Goal: Task Accomplishment & Management: Use online tool/utility

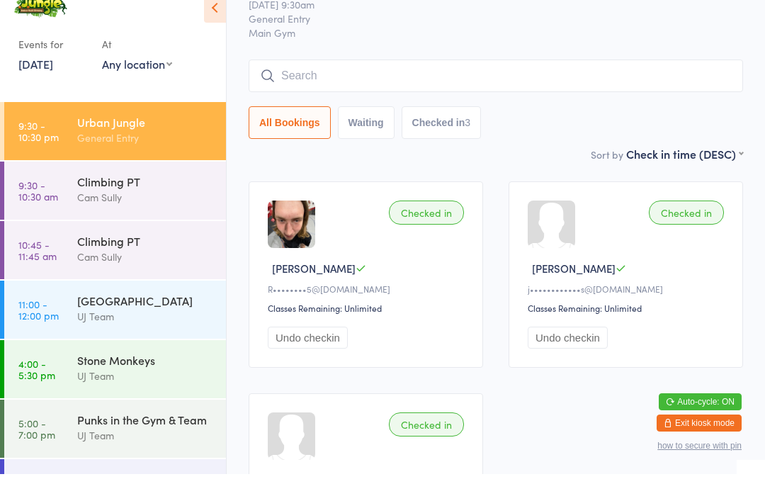
scroll to position [45, 0]
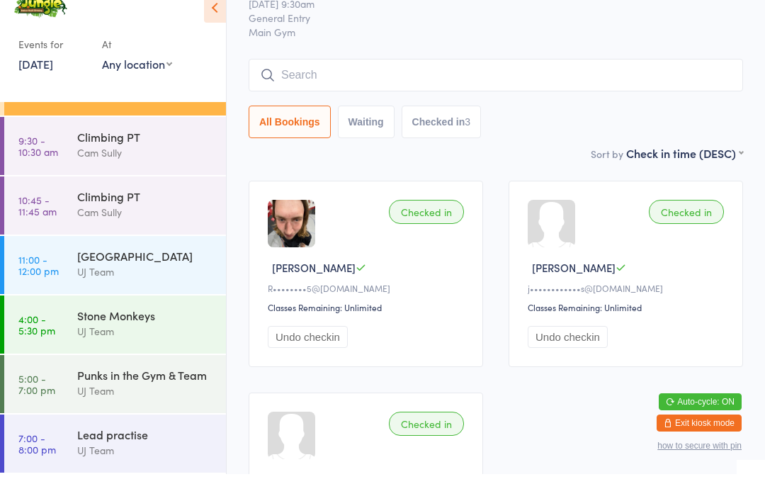
click at [302, 206] on div "Checked in [PERSON_NAME]••••••••5@[DOMAIN_NAME] Classes Remaining: Unlimited Un…" at bounding box center [496, 407] width 520 height 424
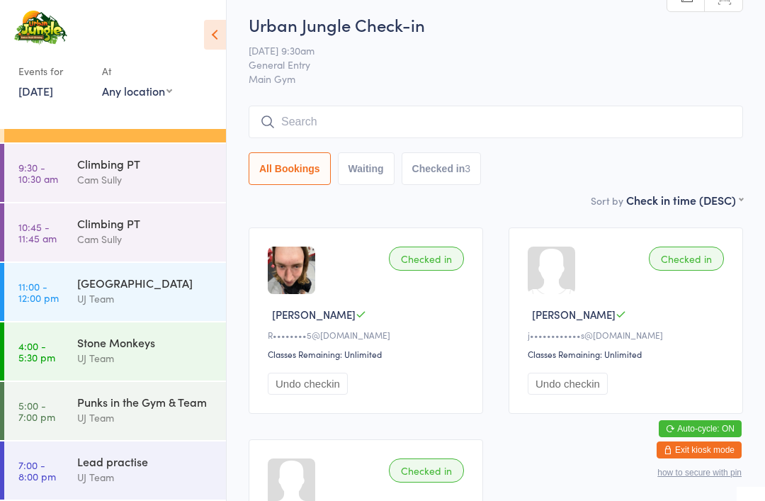
scroll to position [0, 0]
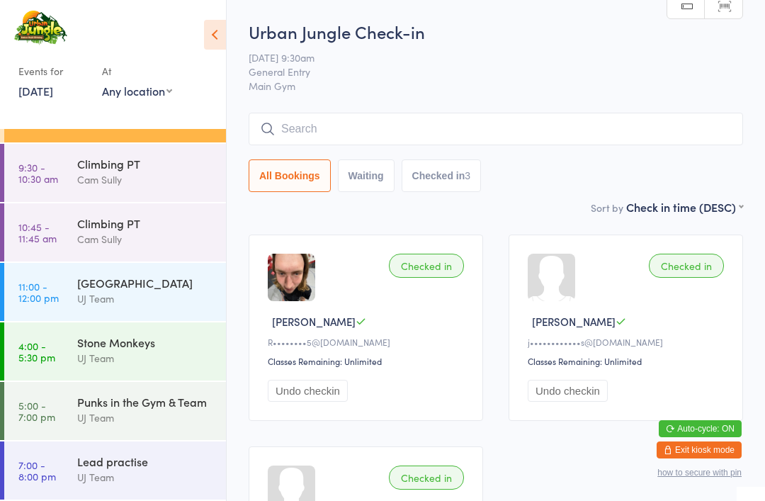
click at [155, 352] on div "UJ Team" at bounding box center [145, 358] width 137 height 16
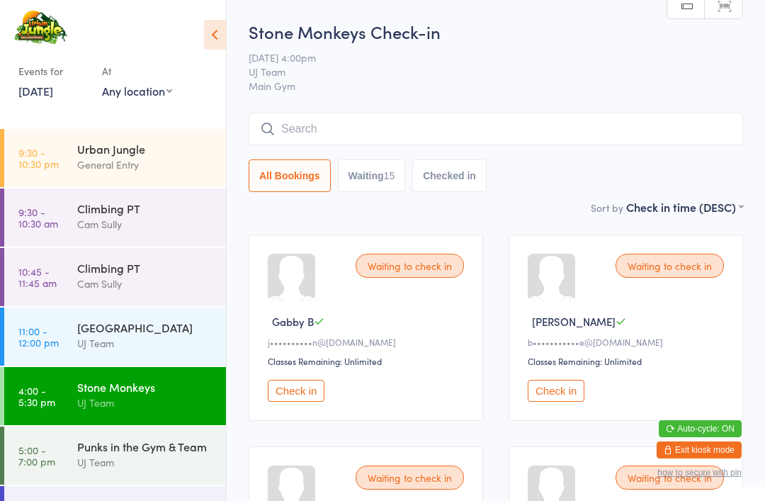
click at [124, 391] on div "Stone Monkeys" at bounding box center [145, 387] width 137 height 16
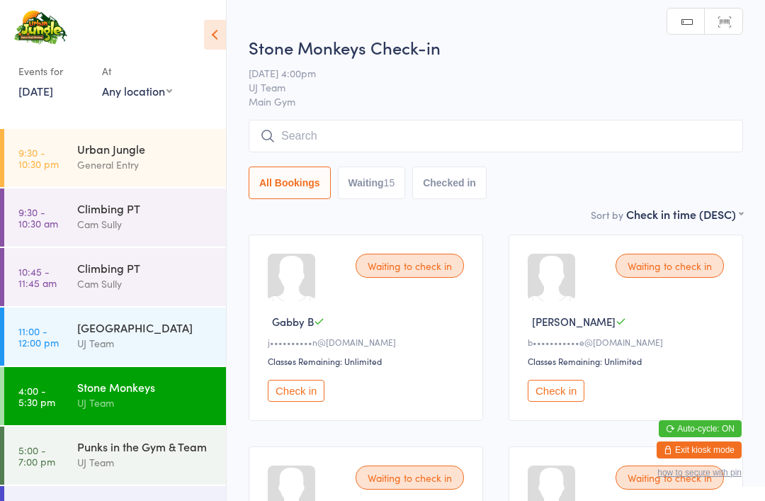
click at [385, 136] on input "search" at bounding box center [496, 136] width 494 height 33
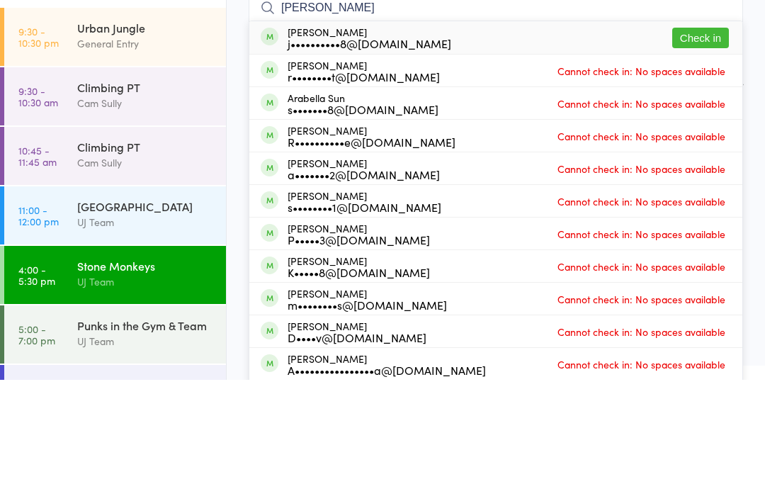
type input "Arabella lin"
click at [351, 147] on div "Arabella Lincoln j••••••••••8@yahoo.com" at bounding box center [370, 158] width 164 height 23
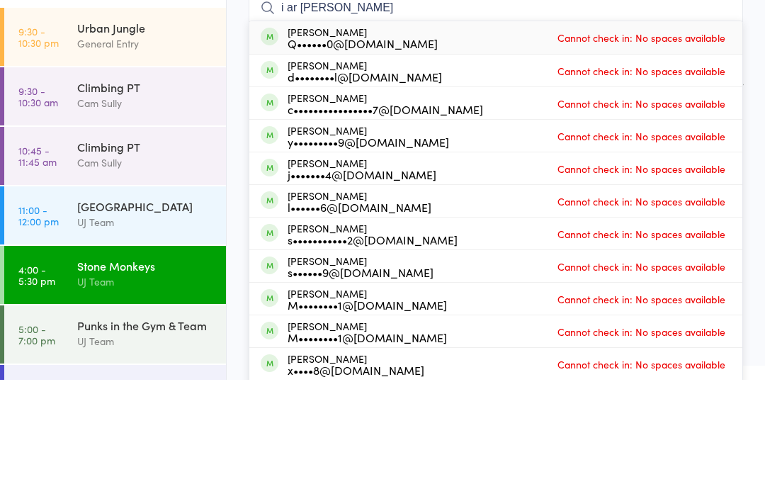
click at [308, 113] on input "i ar Lin" at bounding box center [496, 129] width 494 height 33
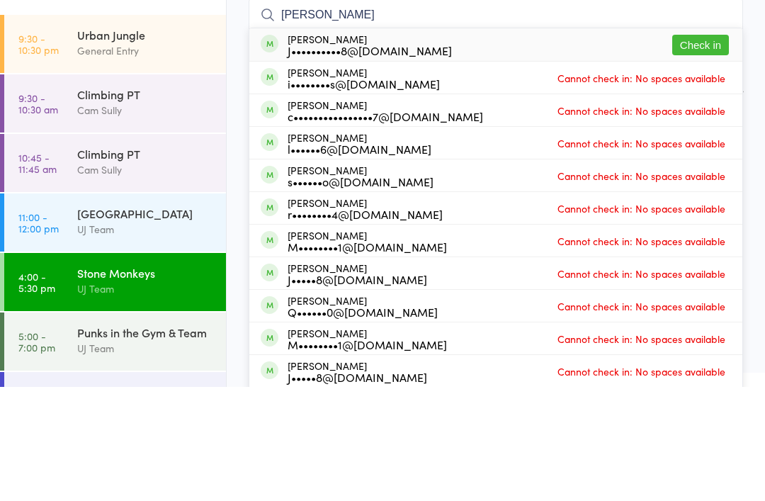
type input "ivar Lin"
click at [347, 159] on div "J••••••••••8@[DOMAIN_NAME]" at bounding box center [370, 164] width 164 height 11
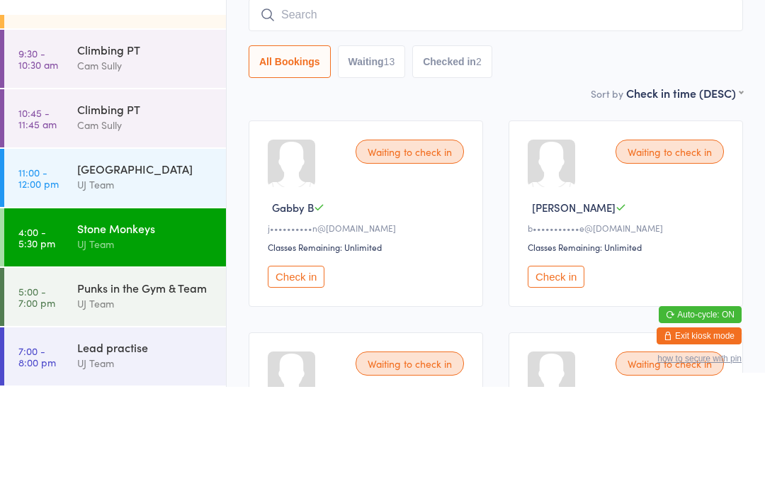
scroll to position [114, 0]
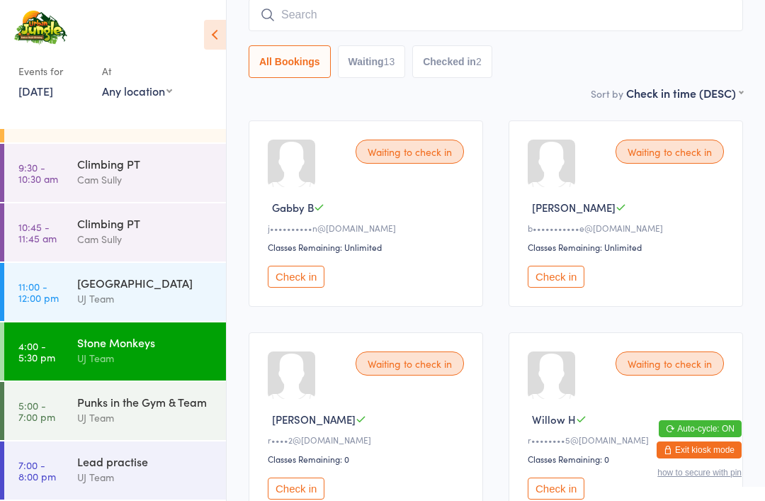
click at [152, 415] on div "UJ Team" at bounding box center [145, 417] width 137 height 16
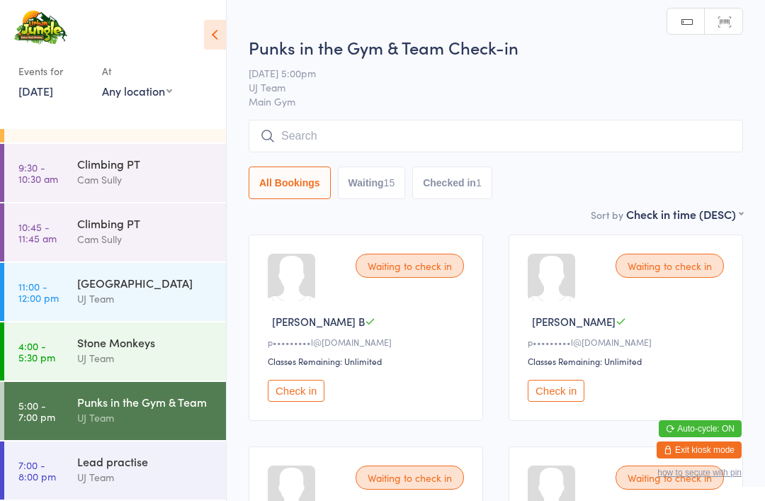
click at [387, 135] on input "search" at bounding box center [496, 136] width 494 height 33
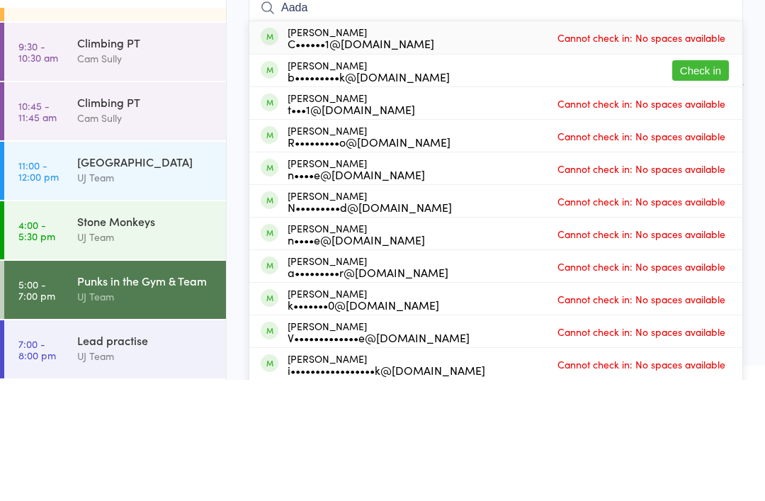
type input "Aada"
click at [693, 181] on button "Check in" at bounding box center [700, 191] width 57 height 21
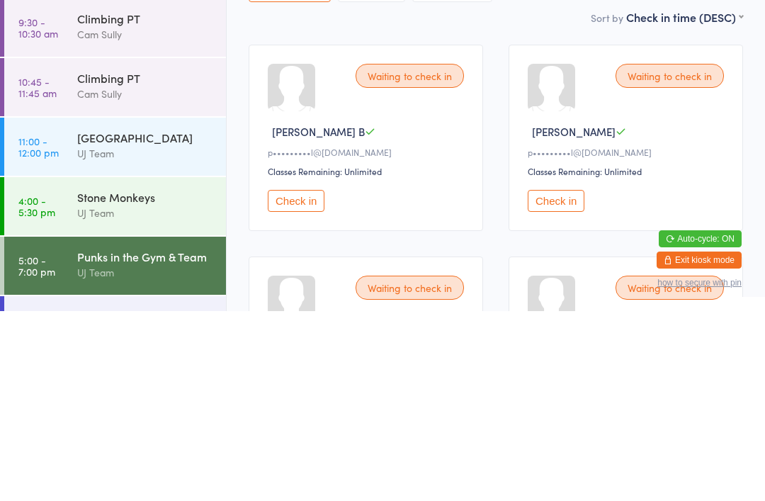
click at [174, 394] on div "UJ Team" at bounding box center [145, 402] width 137 height 16
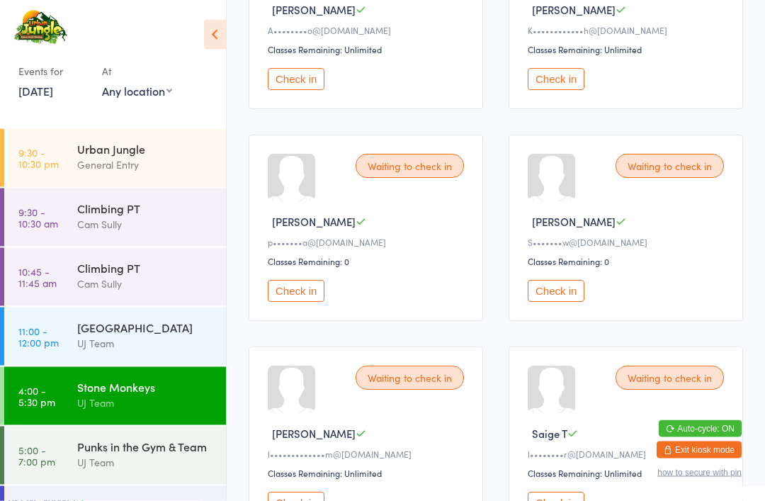
scroll to position [945, 0]
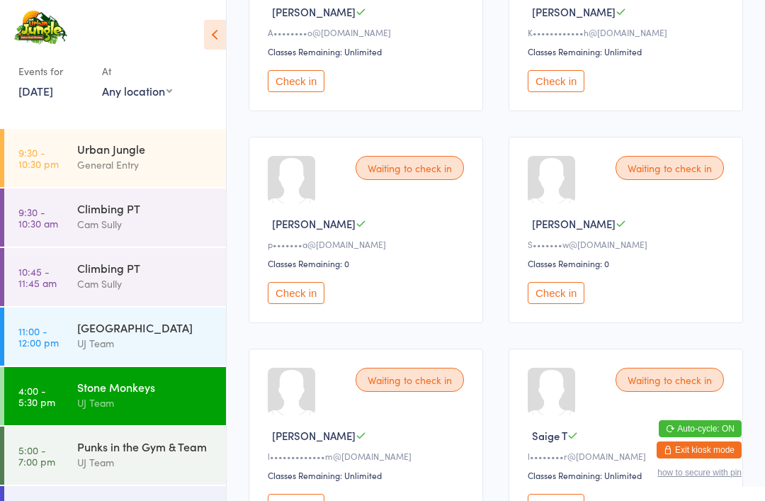
click at [283, 92] on button "Check in" at bounding box center [296, 81] width 57 height 22
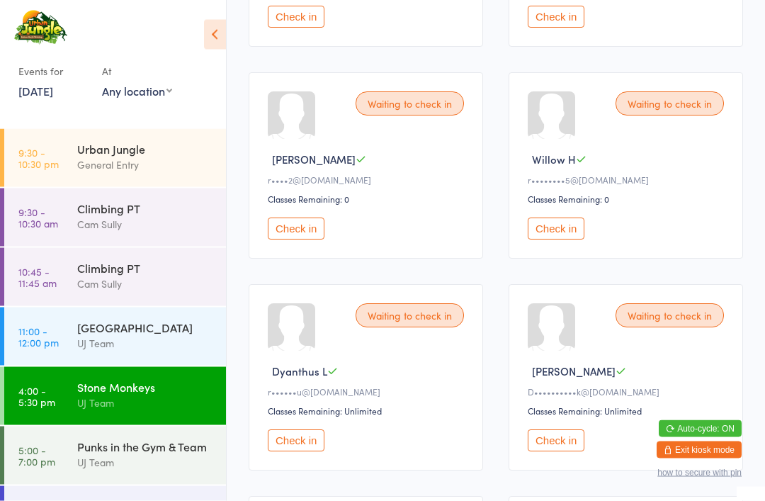
scroll to position [377, 0]
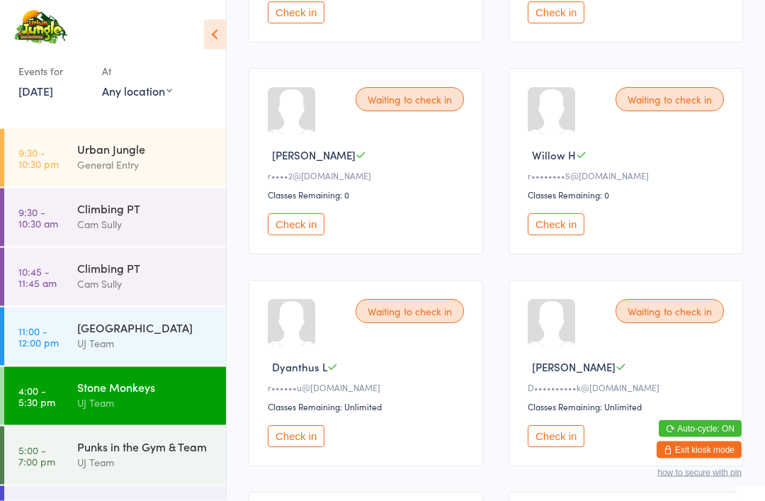
click at [552, 236] on button "Check in" at bounding box center [556, 225] width 57 height 22
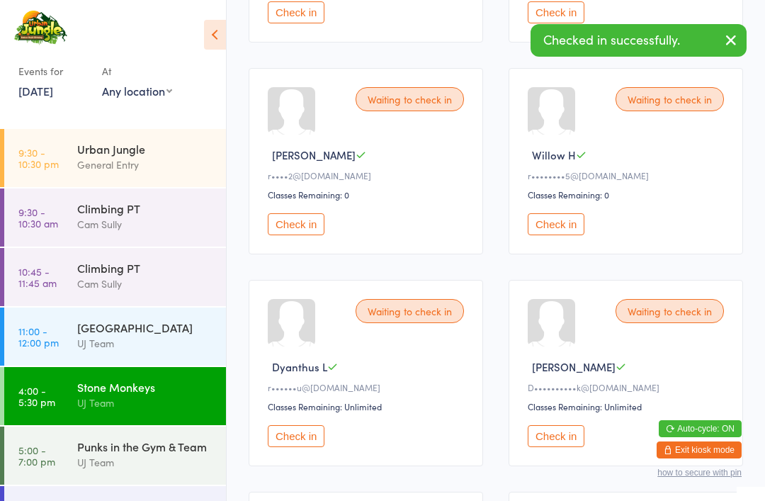
click at [483, 280] on div "Waiting to check in Dyanthus L r••••••u@gmail.com Classes Remaining: Unlimited …" at bounding box center [366, 373] width 234 height 186
click at [551, 235] on button "Check in" at bounding box center [556, 224] width 57 height 22
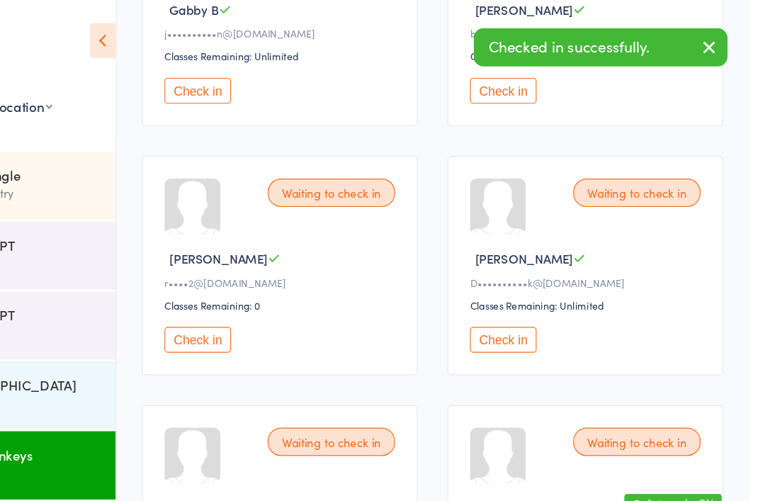
scroll to position [313, 0]
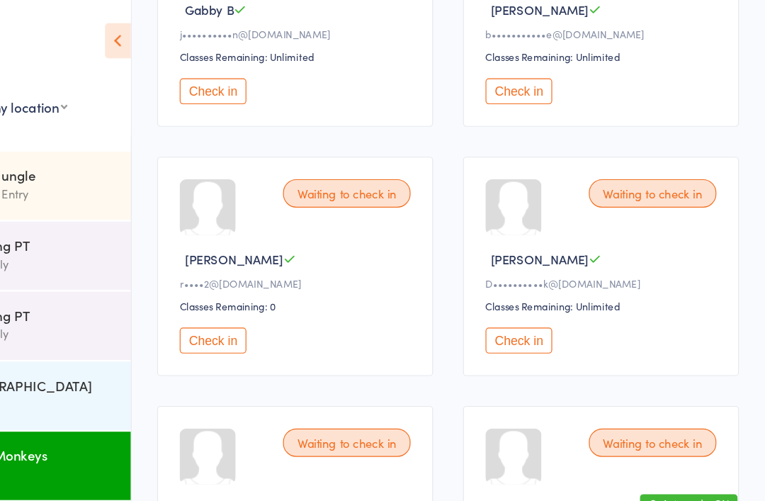
click at [268, 89] on button "Check in" at bounding box center [296, 78] width 57 height 22
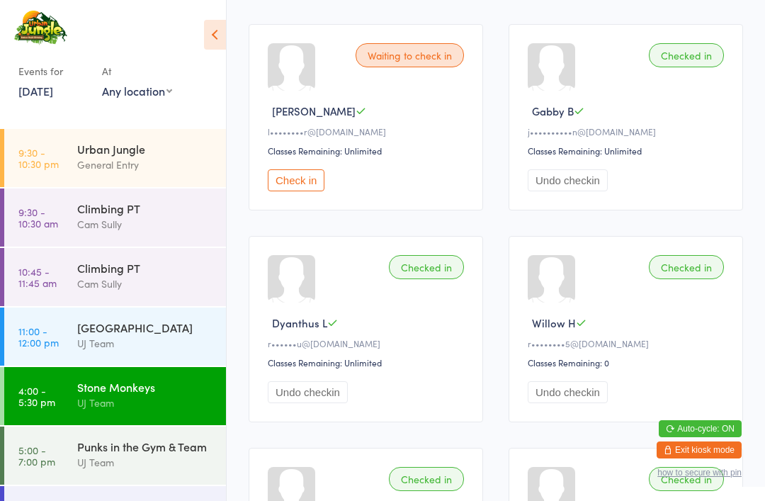
scroll to position [1050, 0]
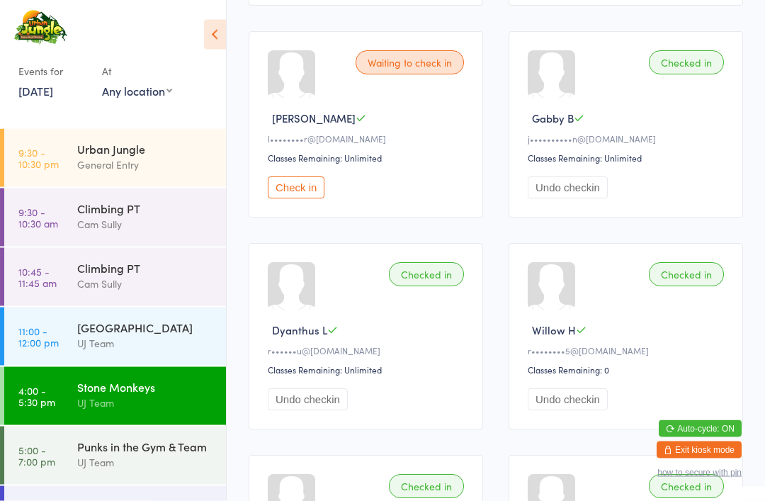
click at [297, 199] on button "Check in" at bounding box center [296, 188] width 57 height 22
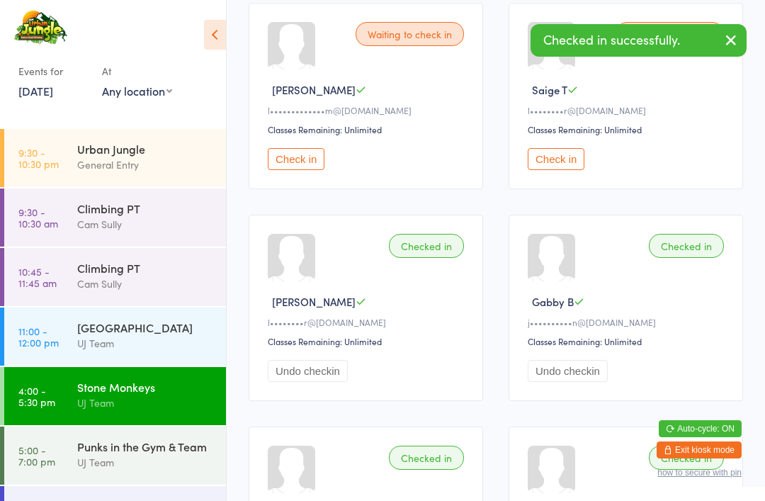
scroll to position [866, 0]
click at [554, 171] on button "Check in" at bounding box center [556, 160] width 57 height 22
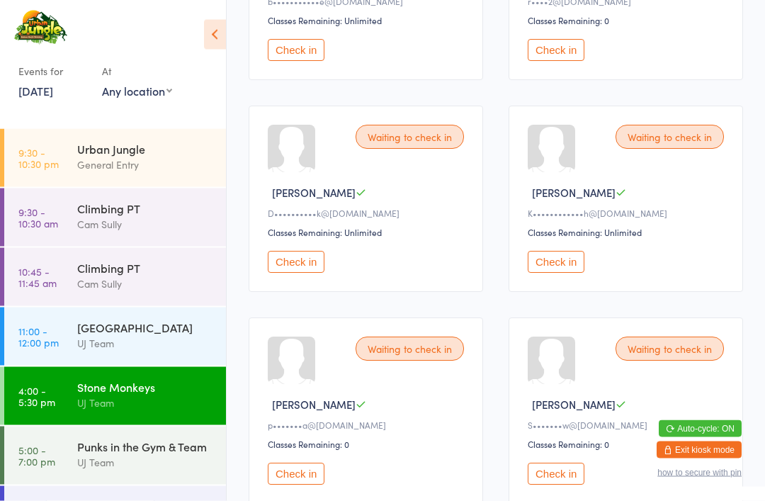
scroll to position [341, 0]
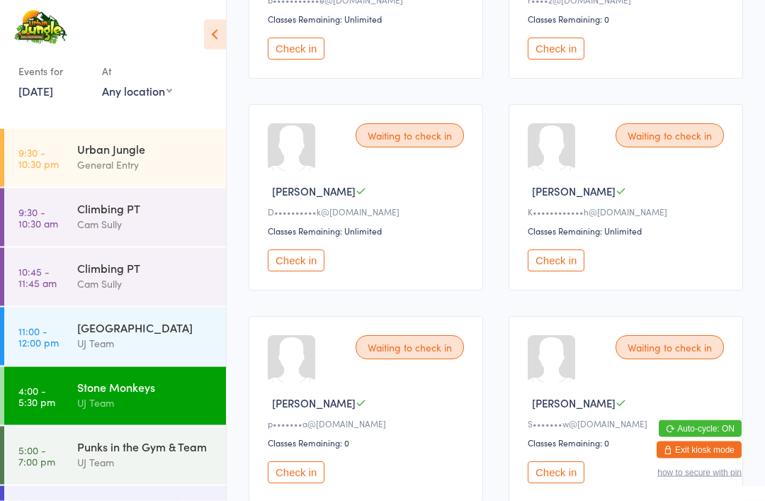
click at [551, 272] on button "Check in" at bounding box center [556, 261] width 57 height 22
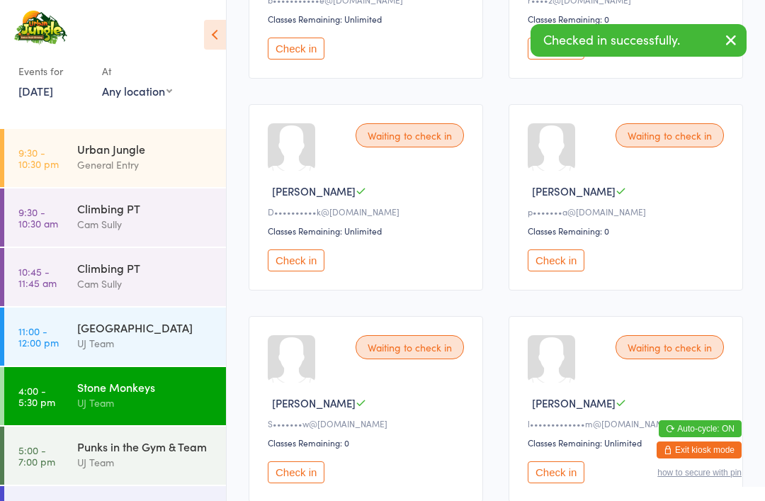
click at [67, 458] on link "5:00 - 7:00 pm Punks in the Gym & Team UJ Team" at bounding box center [115, 455] width 222 height 58
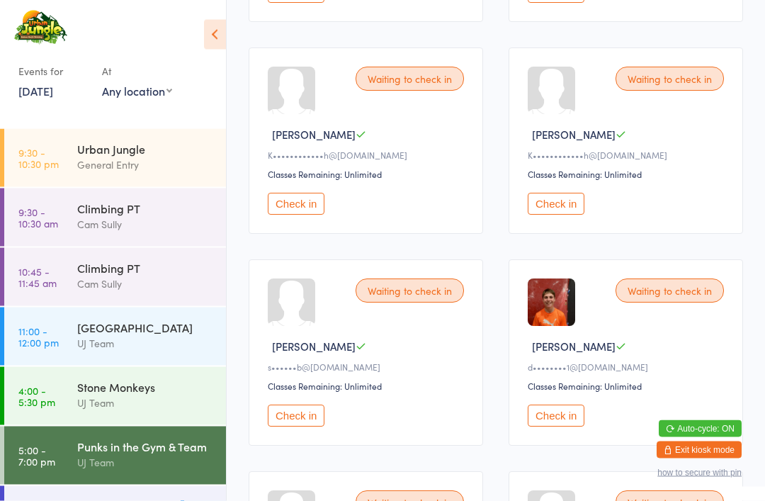
scroll to position [1032, 0]
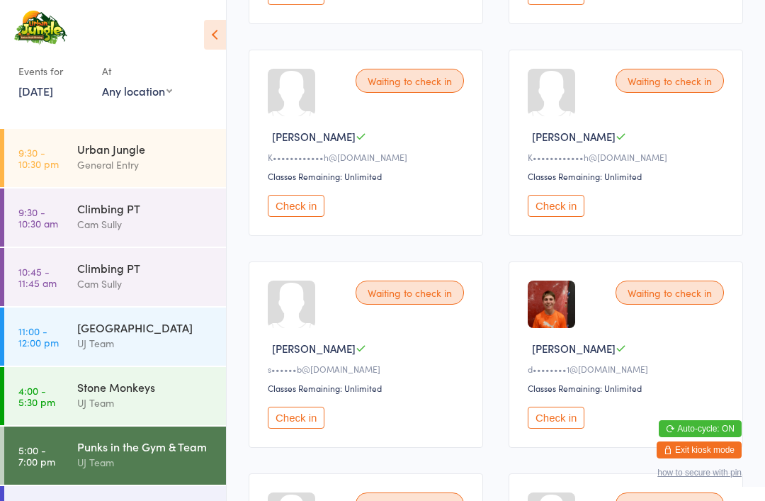
click at [315, 217] on button "Check in" at bounding box center [296, 206] width 57 height 22
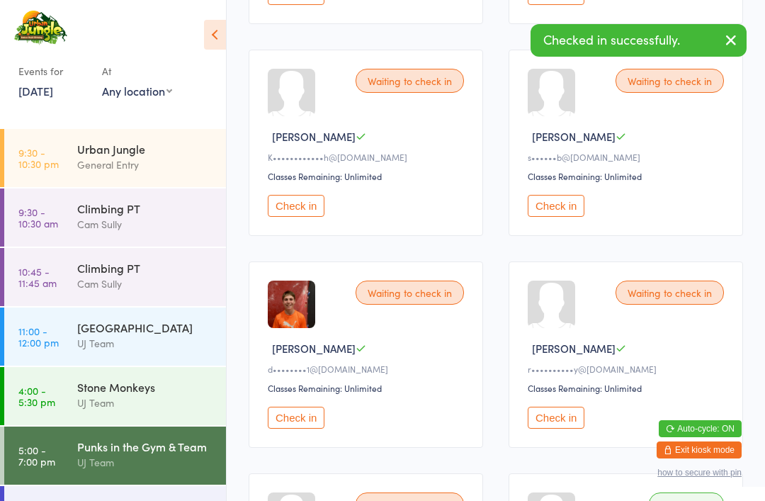
click at [292, 217] on button "Check in" at bounding box center [296, 206] width 57 height 22
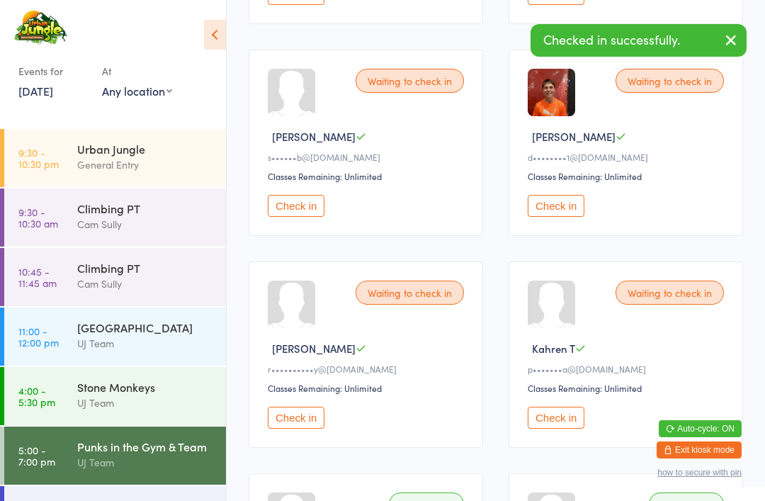
click at [115, 409] on div "UJ Team" at bounding box center [145, 402] width 137 height 16
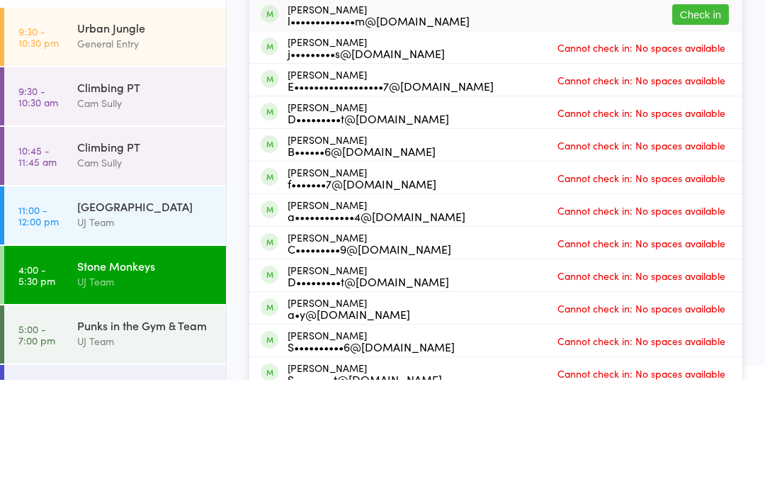
type input "[PERSON_NAME]"
click at [339, 136] on div "l•••••••••••••m@[DOMAIN_NAME]" at bounding box center [379, 141] width 182 height 11
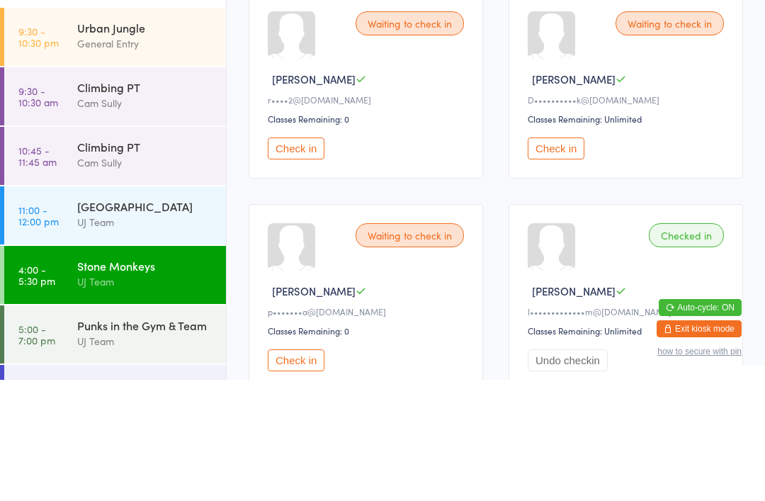
click at [534, 63] on div "All Bookings Waiting 3 Checked in 12" at bounding box center [496, 54] width 494 height 33
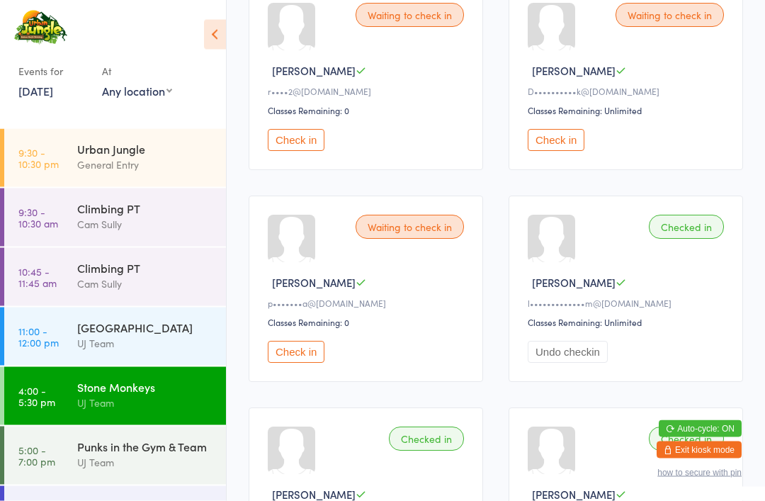
scroll to position [251, 0]
click at [306, 360] on button "Check in" at bounding box center [296, 352] width 57 height 22
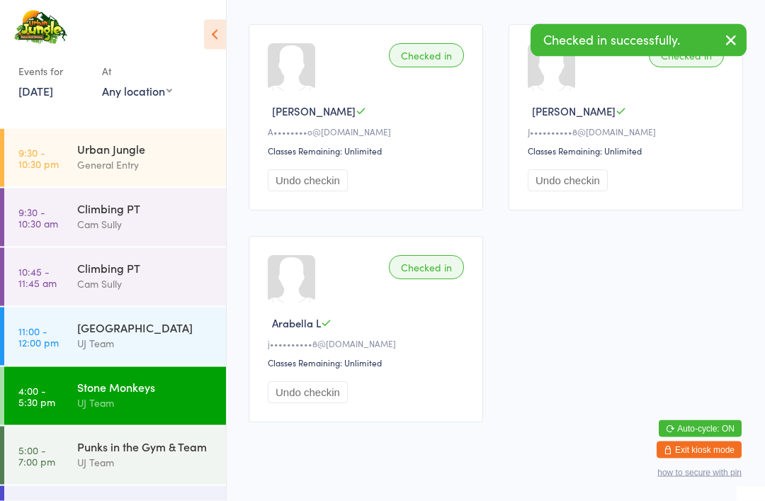
scroll to position [1494, 0]
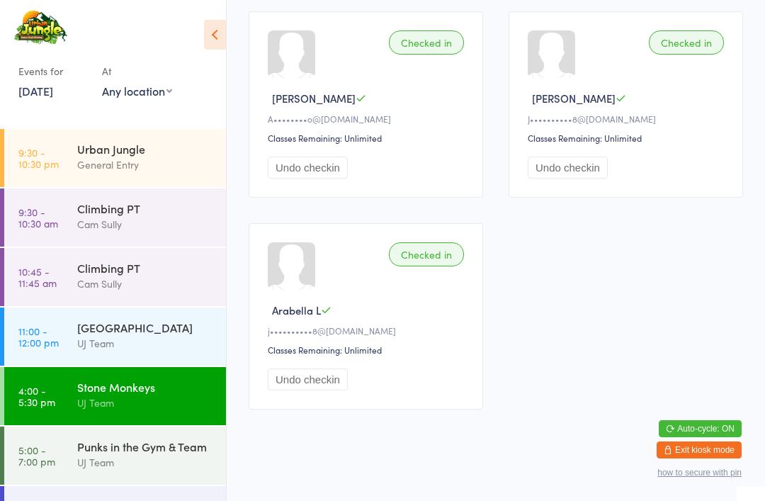
click at [114, 160] on div "General Entry" at bounding box center [145, 165] width 137 height 16
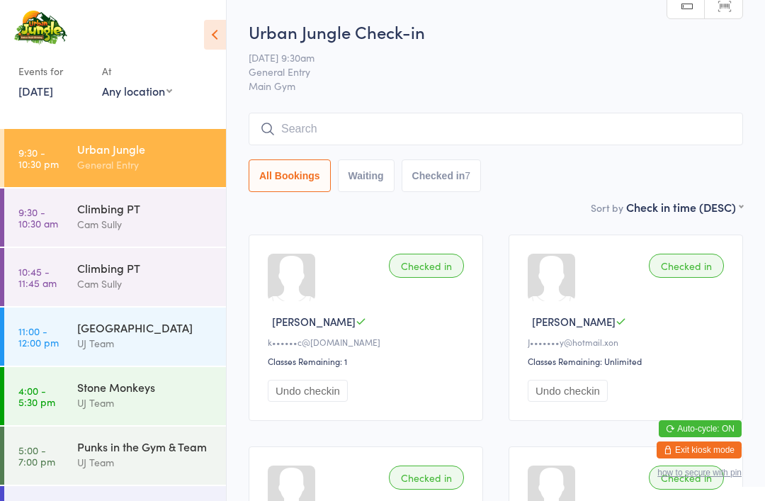
click at [422, 142] on input "search" at bounding box center [496, 129] width 494 height 33
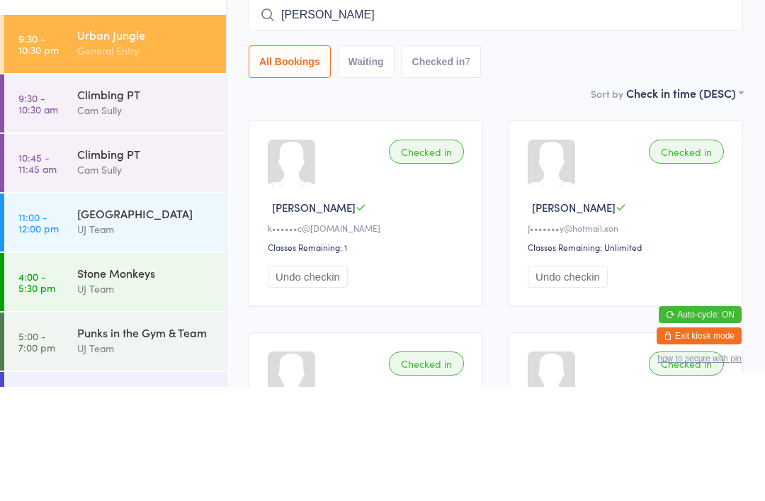
type input "[PERSON_NAME]"
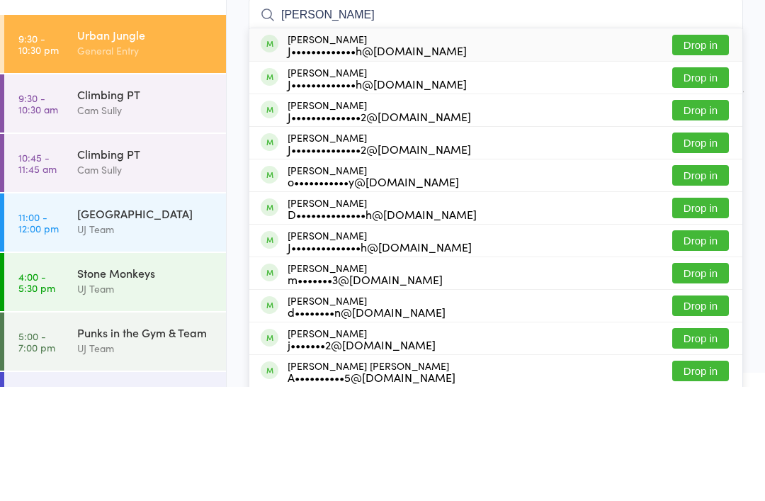
click at [703, 246] on button "Drop in" at bounding box center [700, 256] width 57 height 21
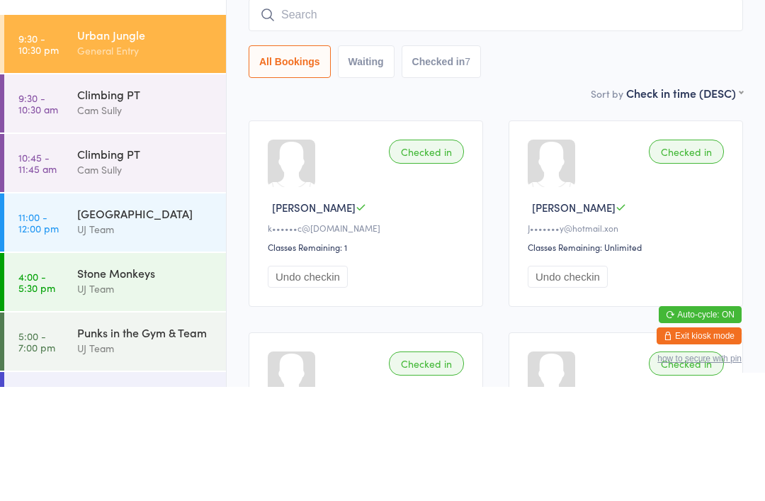
click at [708, 81] on div "Urban Jungle Check-in [DATE] 9:30am General Entry Main Gym Manual search Scanne…" at bounding box center [496, 109] width 494 height 179
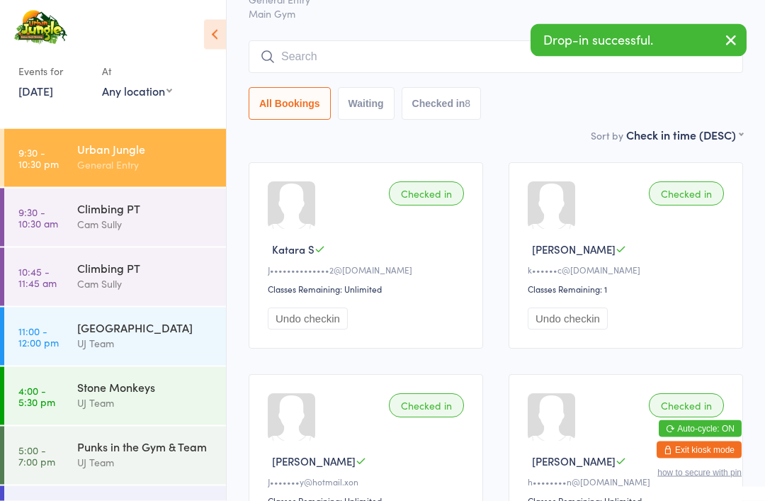
scroll to position [71, 0]
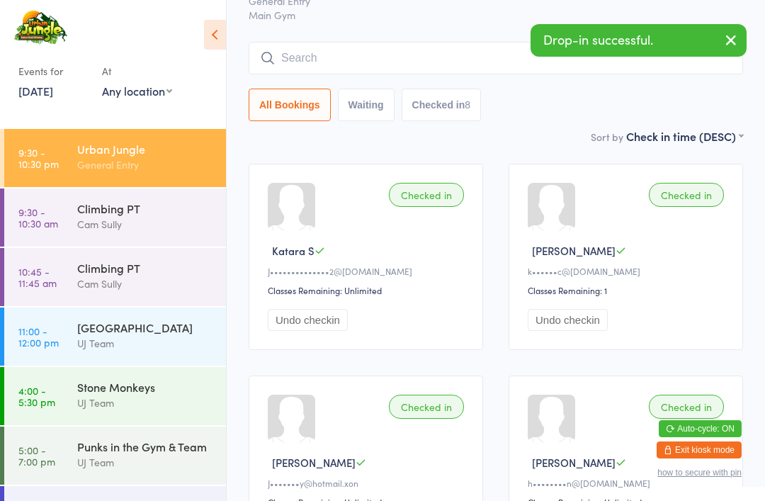
click at [400, 62] on input "search" at bounding box center [496, 58] width 494 height 33
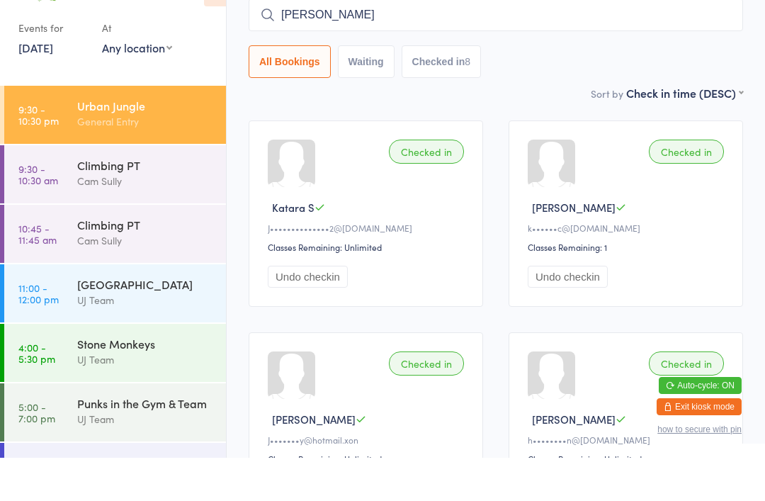
type input "[PERSON_NAME]"
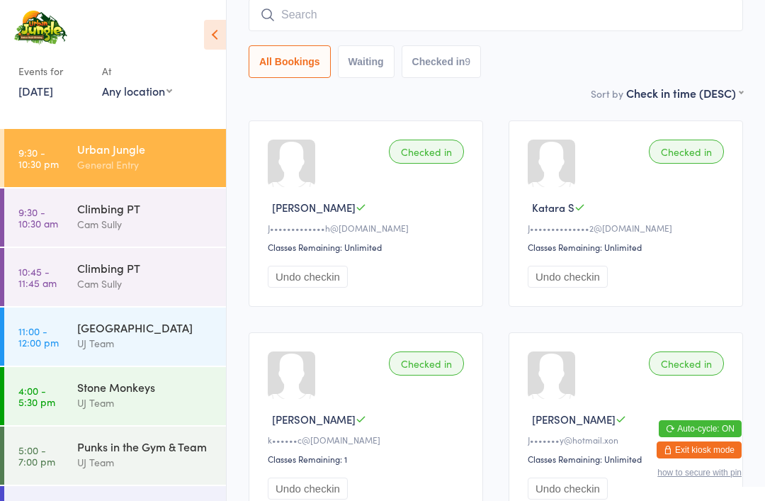
scroll to position [89, 0]
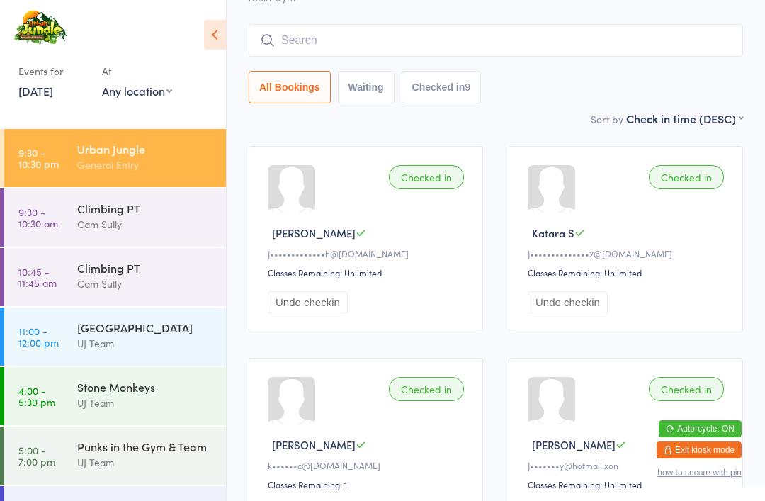
click at [503, 52] on input "search" at bounding box center [496, 40] width 494 height 33
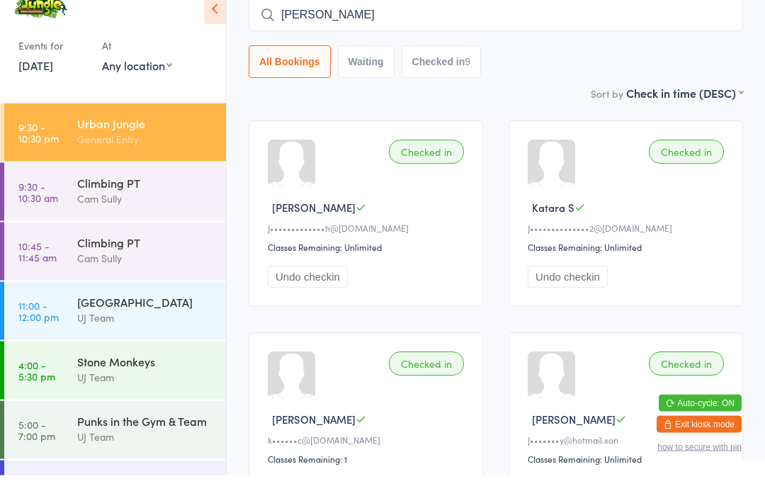
type input "[PERSON_NAME]"
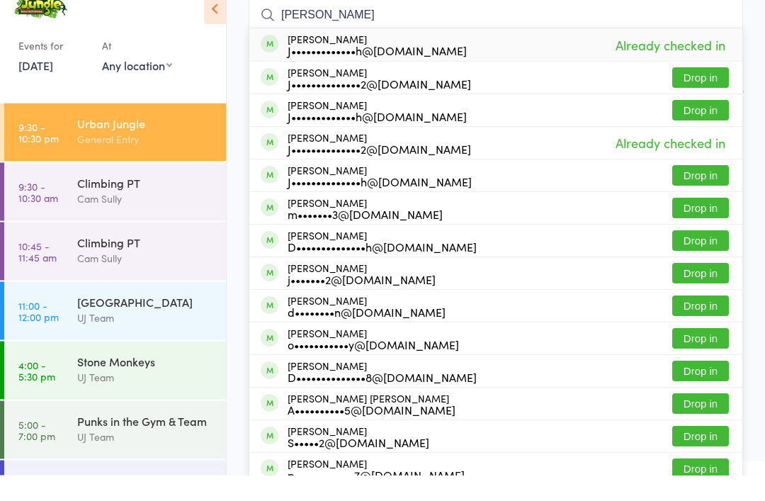
click at [707, 93] on button "Drop in" at bounding box center [700, 103] width 57 height 21
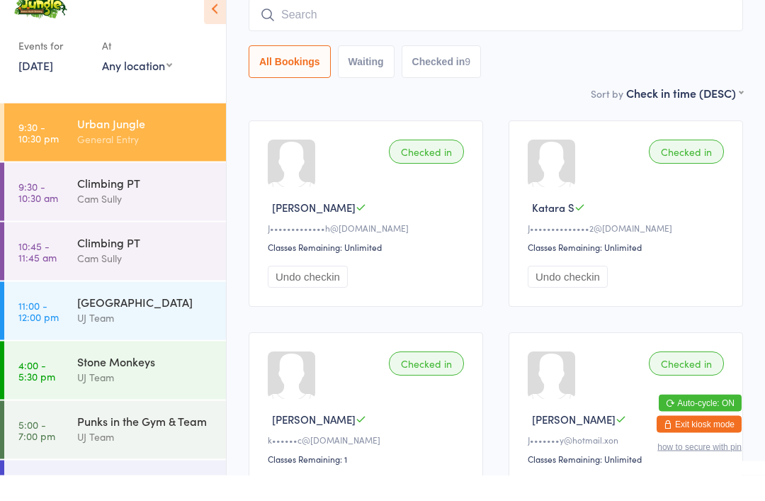
scroll to position [114, 0]
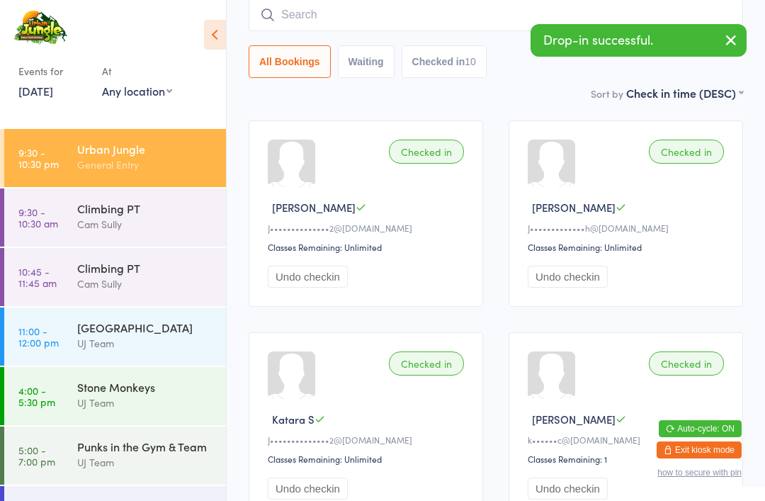
click at [353, 16] on input "search" at bounding box center [496, 15] width 494 height 33
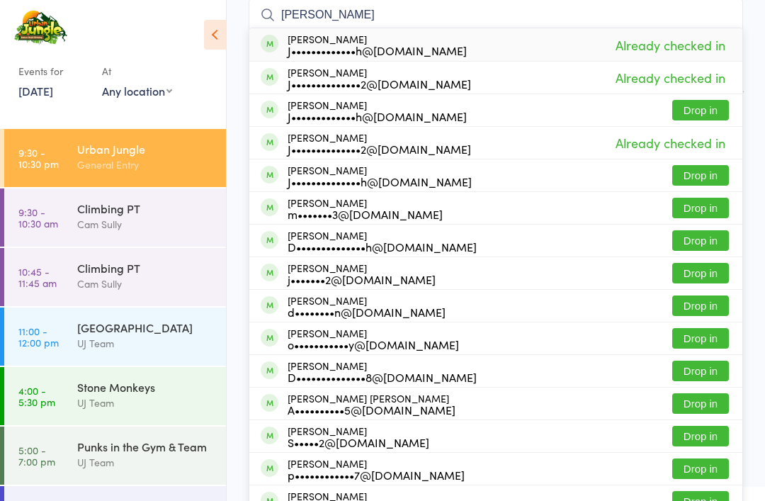
type input "[PERSON_NAME]"
click at [706, 110] on button "Drop in" at bounding box center [700, 110] width 57 height 21
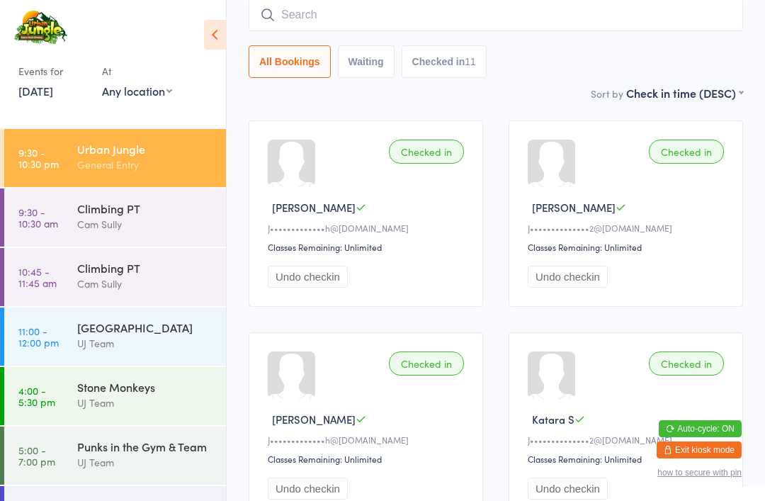
scroll to position [0, 0]
click at [181, 457] on div "UJ Team" at bounding box center [145, 462] width 137 height 16
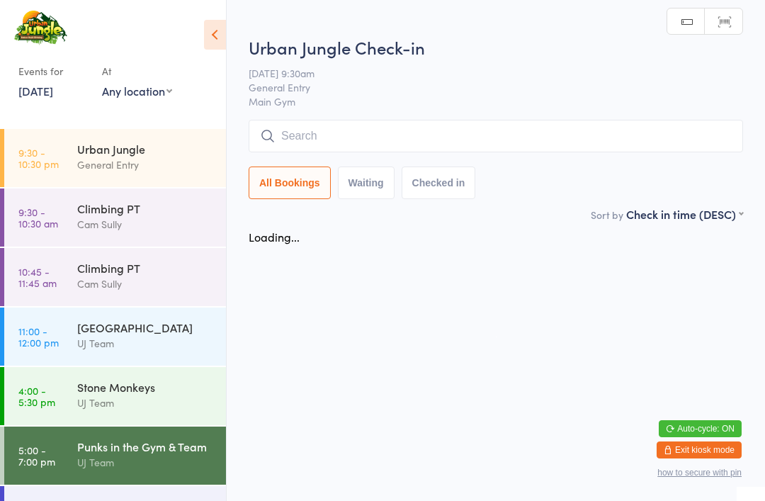
click at [170, 160] on div "General Entry" at bounding box center [145, 165] width 137 height 16
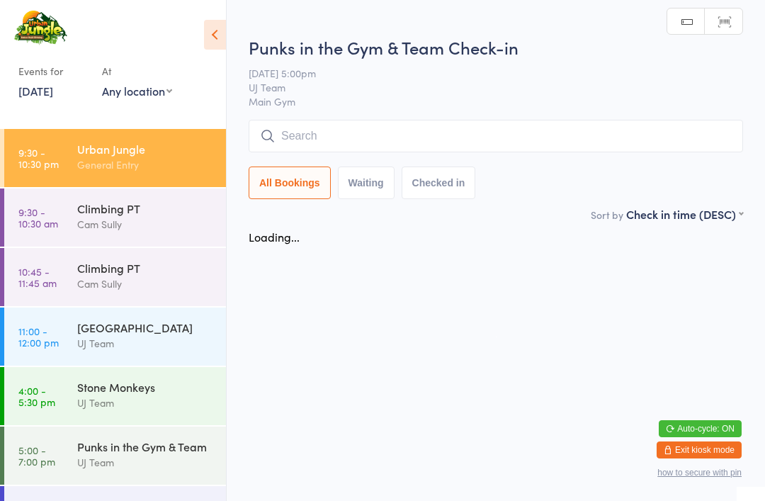
click at [421, 126] on input "search" at bounding box center [496, 136] width 494 height 33
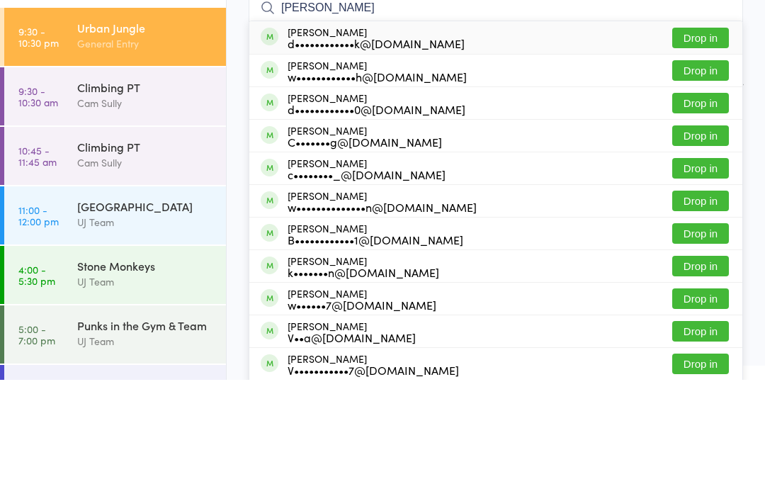
type input "[PERSON_NAME]"
click at [715, 149] on button "Drop in" at bounding box center [700, 159] width 57 height 21
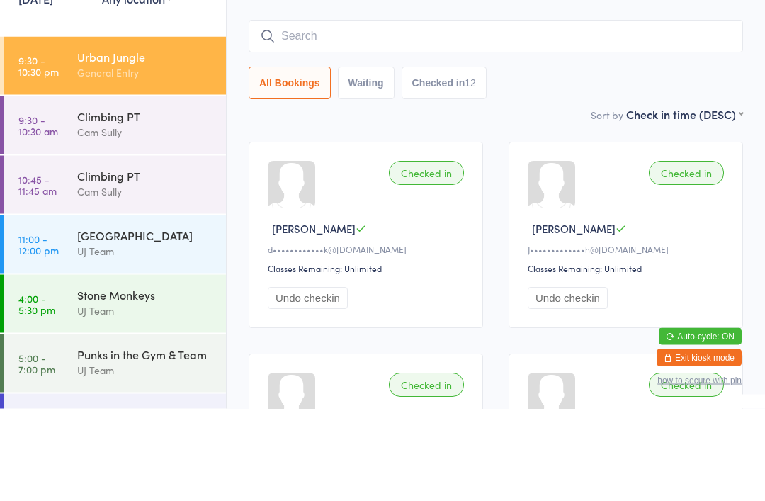
scroll to position [93, 0]
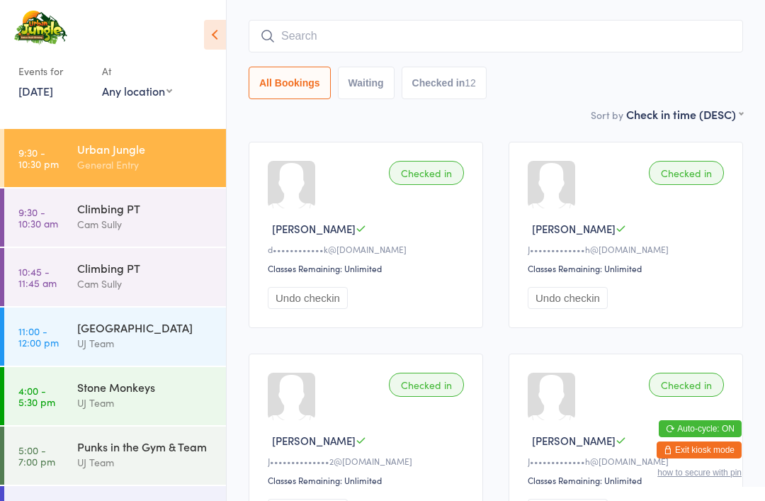
click at [329, 16] on div "Urban Jungle Check-in [DATE] 9:30am General Entry Main Gym Manual search Scanne…" at bounding box center [496, 16] width 494 height 179
click at [332, 42] on input "search" at bounding box center [496, 36] width 494 height 33
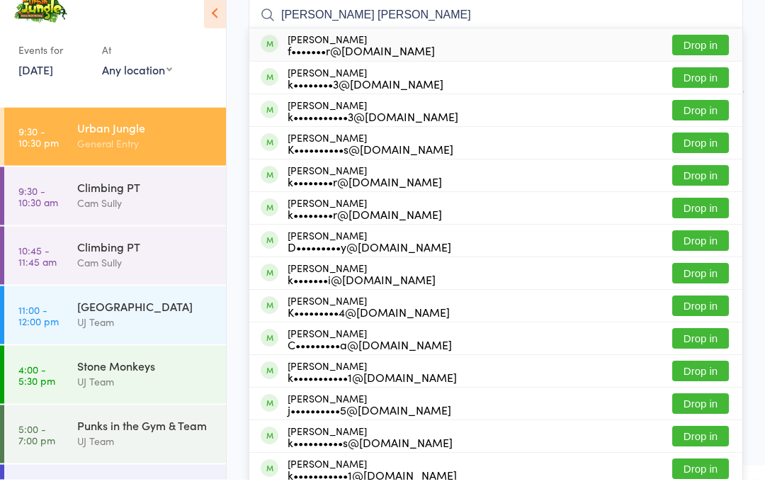
type input "[PERSON_NAME] [PERSON_NAME]"
click at [695, 57] on button "Drop in" at bounding box center [700, 67] width 57 height 21
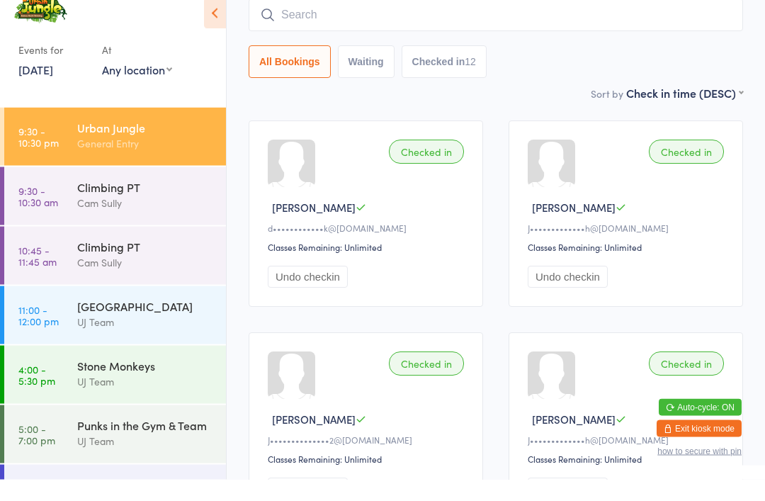
scroll to position [114, 0]
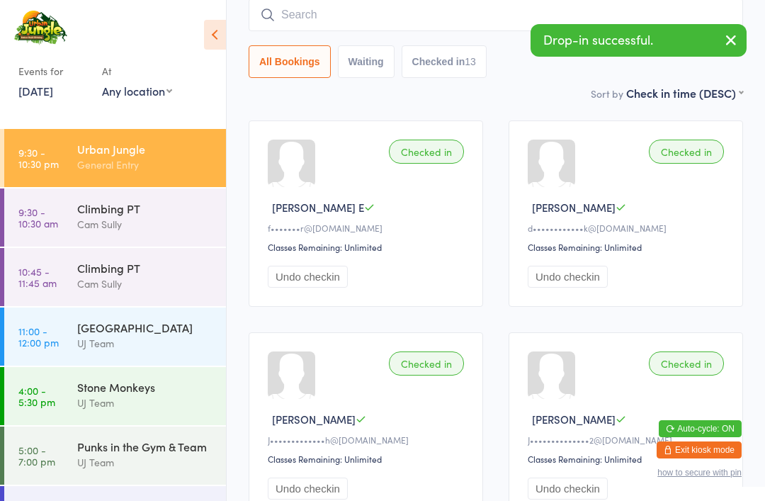
click at [296, 19] on input "search" at bounding box center [496, 15] width 494 height 33
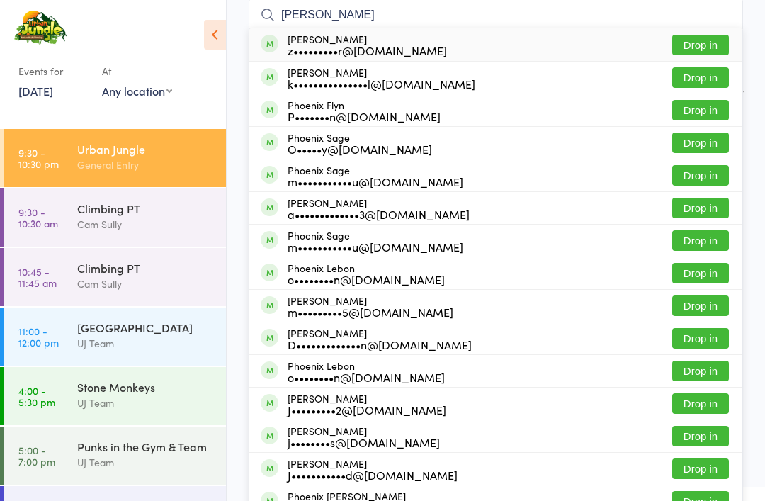
type input "[PERSON_NAME]"
click at [693, 47] on button "Drop in" at bounding box center [700, 45] width 57 height 21
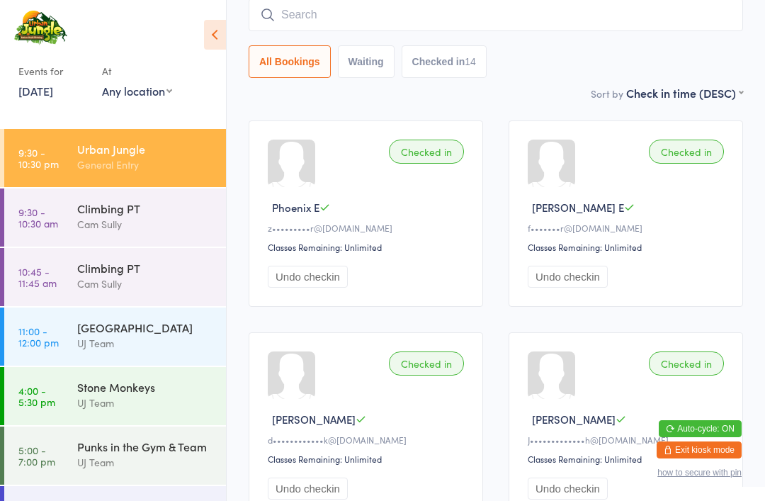
click at [105, 460] on div "UJ Team" at bounding box center [145, 462] width 137 height 16
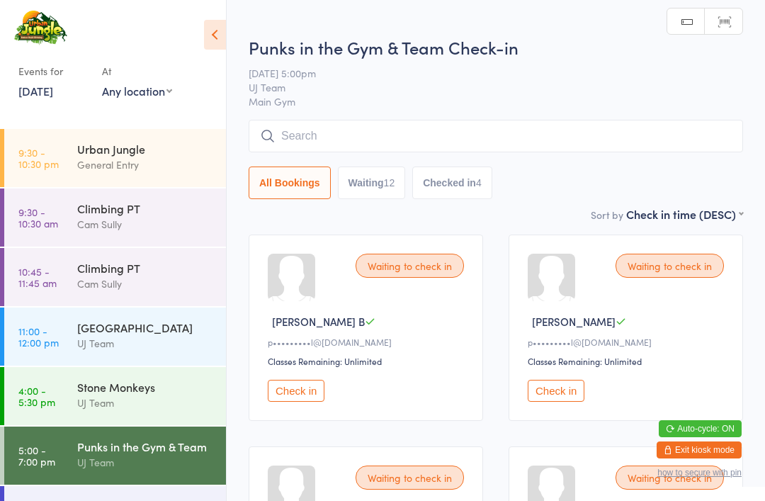
click at [144, 154] on div "Urban Jungle" at bounding box center [145, 149] width 137 height 16
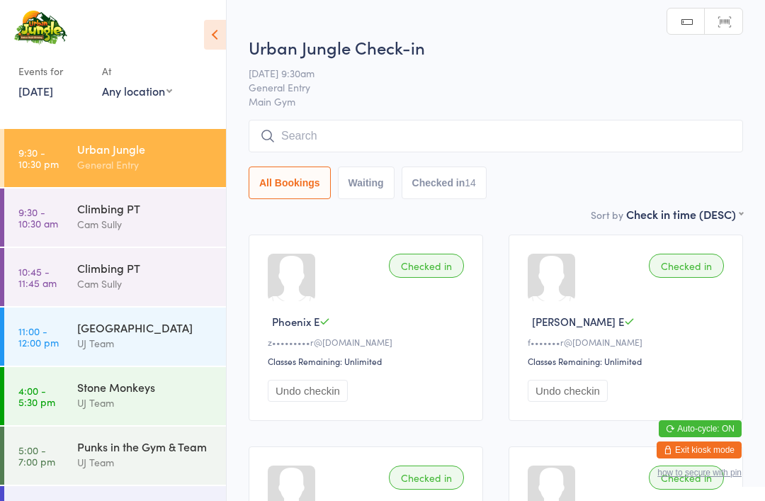
click at [606, 128] on input "search" at bounding box center [496, 136] width 494 height 33
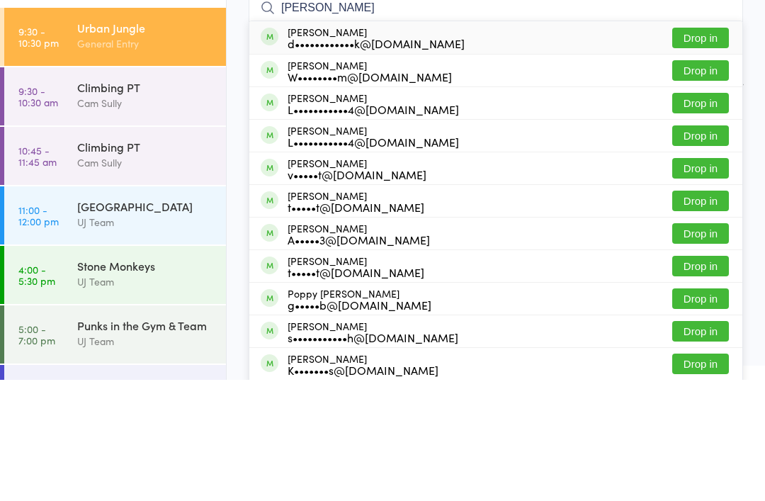
type input "[PERSON_NAME]"
click at [704, 149] on button "Drop in" at bounding box center [700, 159] width 57 height 21
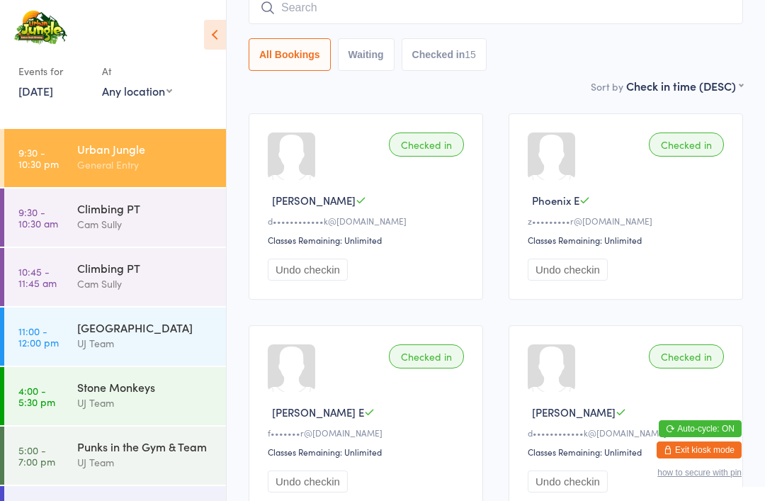
scroll to position [5, 0]
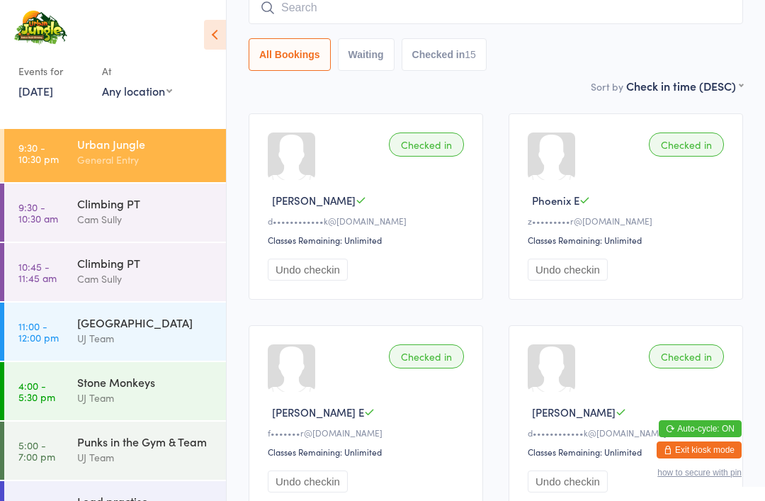
click at [86, 441] on div "Punks in the Gym & Team" at bounding box center [145, 441] width 137 height 16
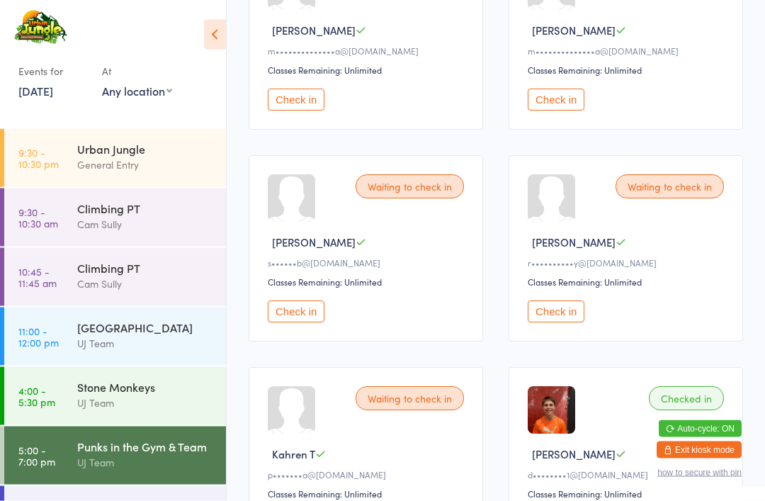
scroll to position [924, 0]
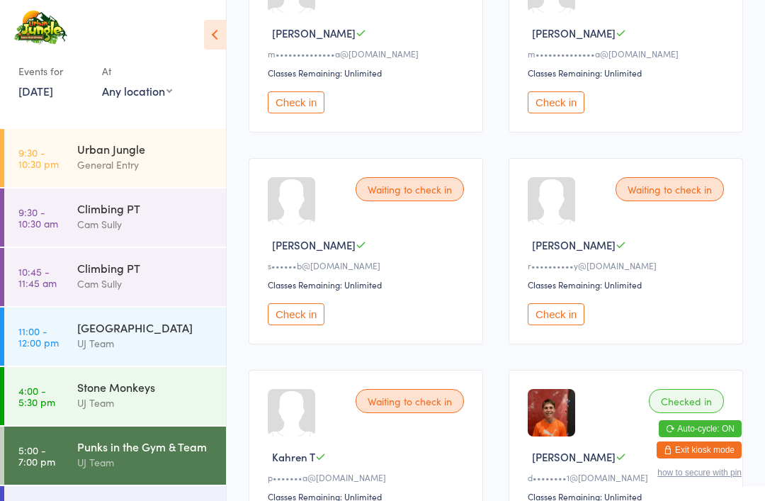
click at [290, 325] on button "Check in" at bounding box center [296, 314] width 57 height 22
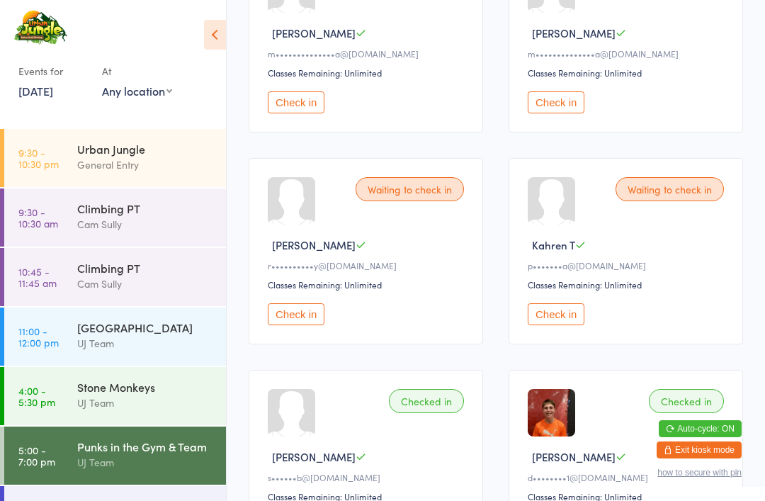
click at [102, 154] on div "Urban Jungle" at bounding box center [145, 149] width 137 height 16
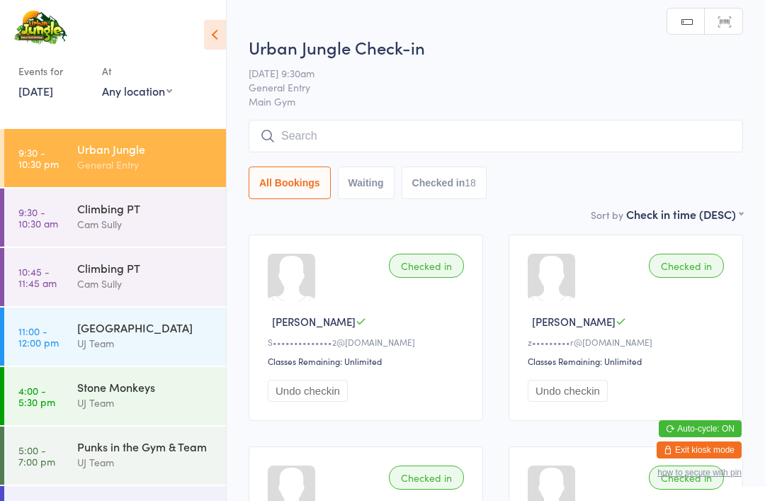
click at [463, 140] on input "search" at bounding box center [496, 136] width 494 height 33
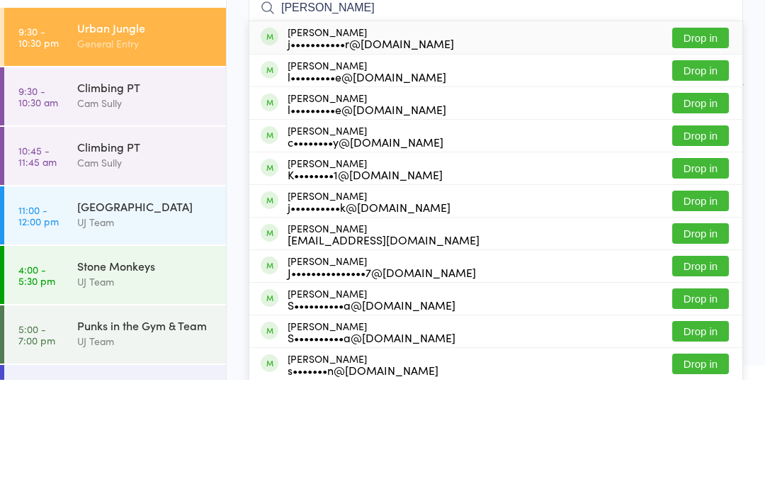
type input "[PERSON_NAME]"
click at [700, 149] on button "Drop in" at bounding box center [700, 159] width 57 height 21
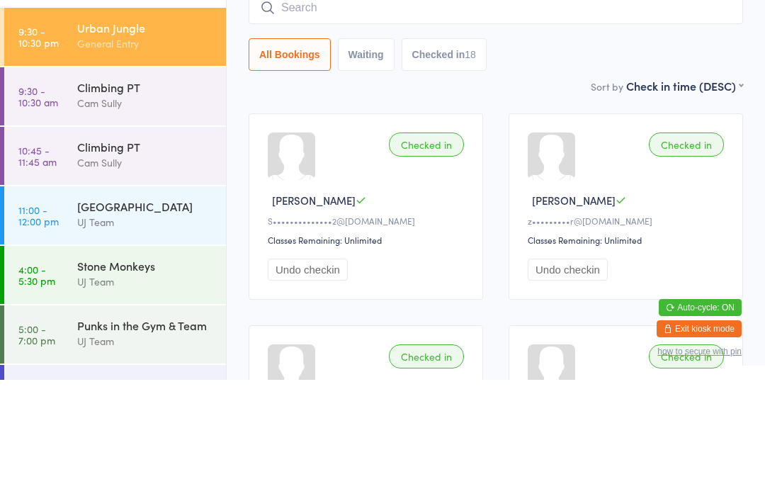
scroll to position [121, 0]
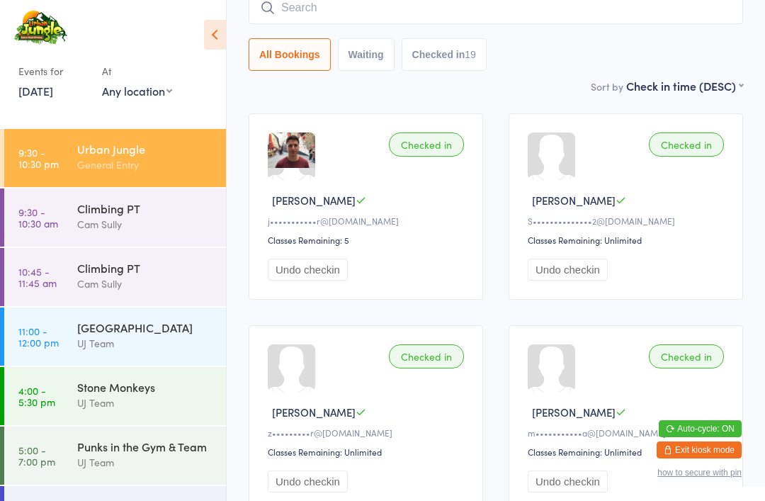
click at [166, 460] on div "UJ Team" at bounding box center [145, 462] width 137 height 16
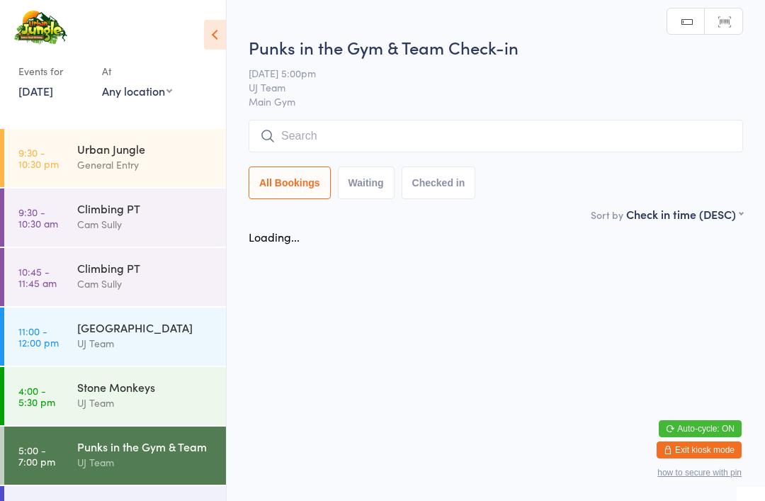
click at [429, 9] on html "You have now entered Kiosk Mode. Members will be able to check themselves in us…" at bounding box center [382, 250] width 765 height 501
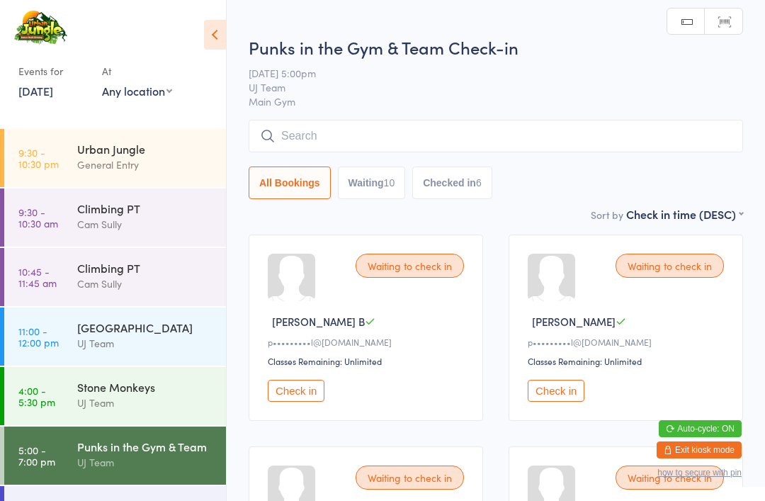
click at [433, 127] on input "search" at bounding box center [496, 136] width 494 height 33
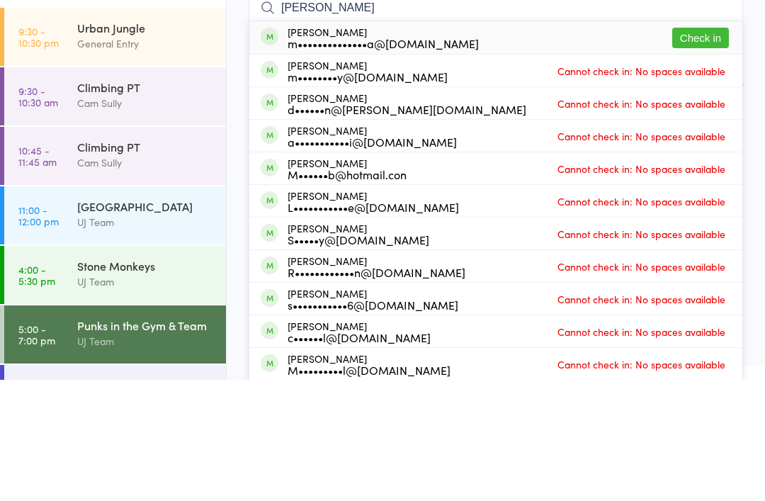
type input "[PERSON_NAME]"
click at [705, 149] on button "Check in" at bounding box center [700, 159] width 57 height 21
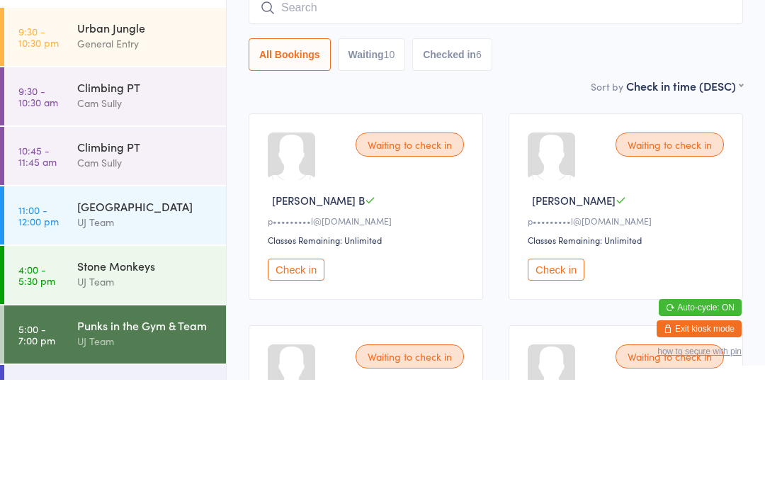
scroll to position [121, 0]
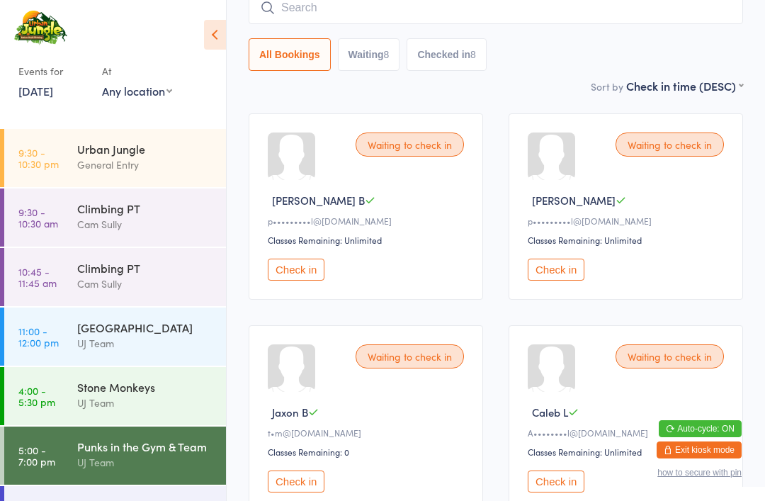
click at [377, 11] on input "search" at bounding box center [496, 8] width 494 height 33
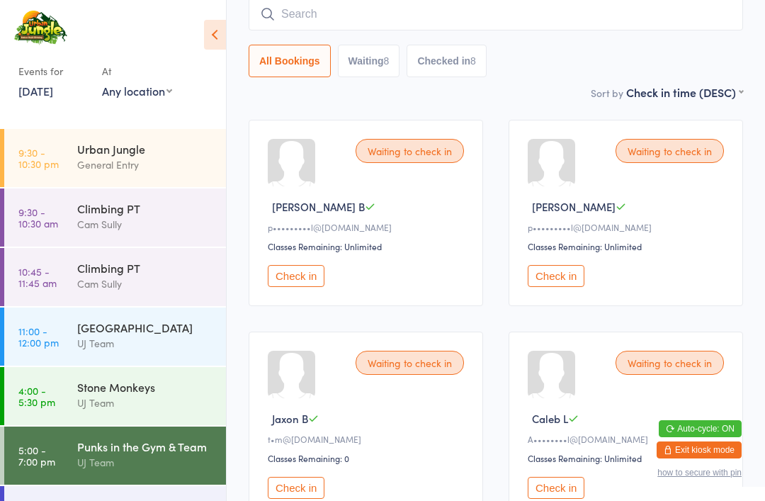
scroll to position [114, 0]
type input "[PERSON_NAME]"
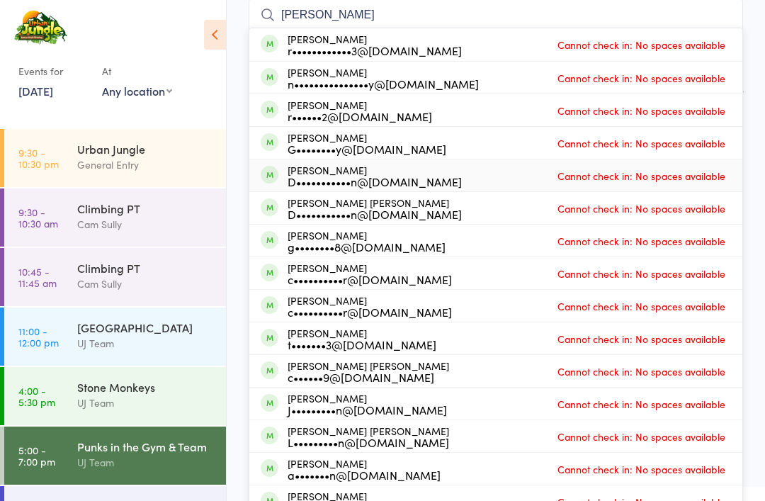
click at [328, 182] on div "D•••••••••••n@[DOMAIN_NAME]" at bounding box center [375, 181] width 174 height 11
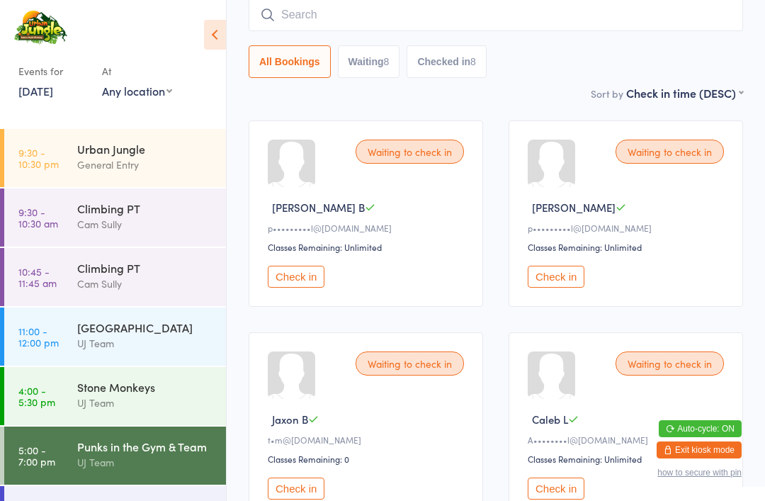
click at [324, 180] on div "Waiting to check in [PERSON_NAME] B p•••••••••l@[DOMAIN_NAME] Classes Remaining…" at bounding box center [366, 213] width 234 height 186
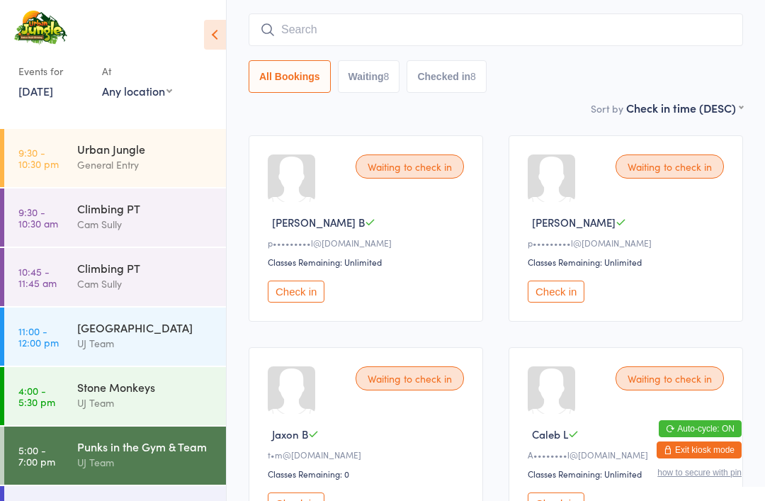
click at [186, 146] on div "Urban Jungle" at bounding box center [145, 149] width 137 height 16
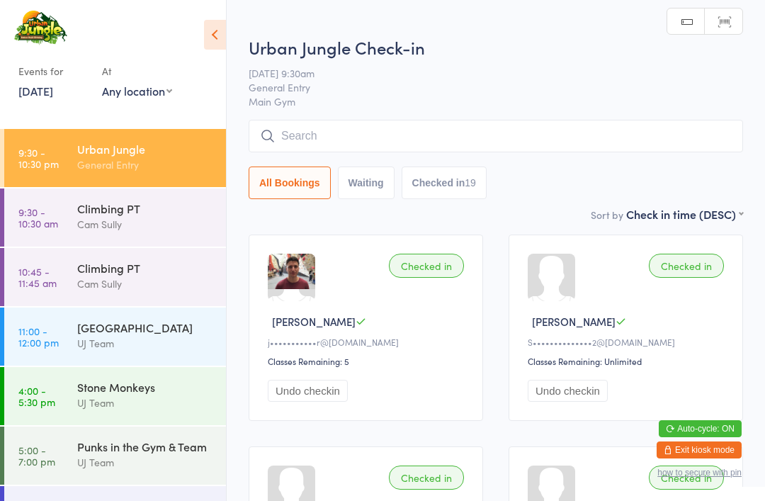
click at [131, 482] on div "Punks in the Gym & Team UJ Team" at bounding box center [151, 454] width 149 height 56
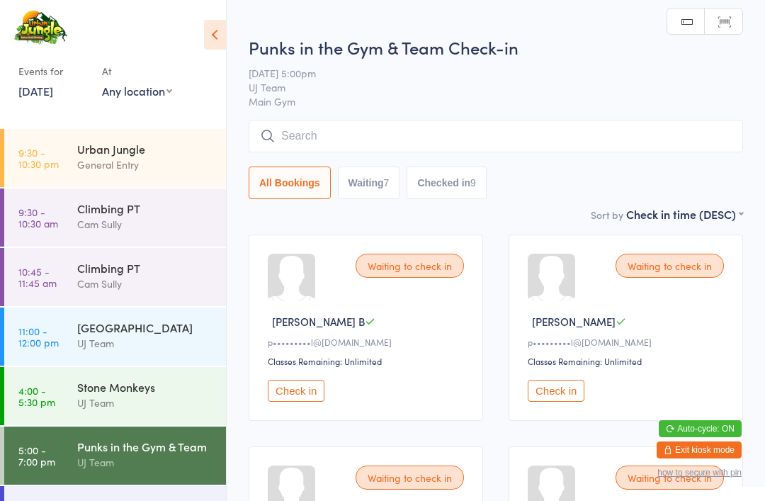
click at [100, 140] on div "Urban Jungle General Entry" at bounding box center [151, 157] width 149 height 56
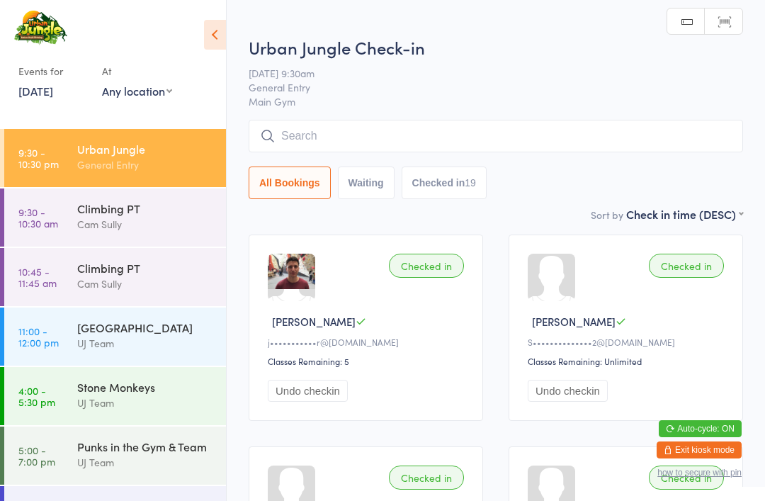
click at [373, 139] on input "search" at bounding box center [496, 136] width 494 height 33
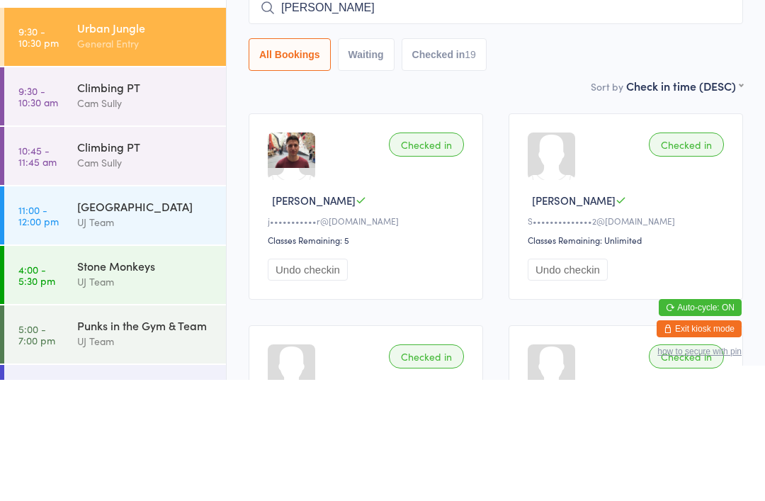
type input "[PERSON_NAME]"
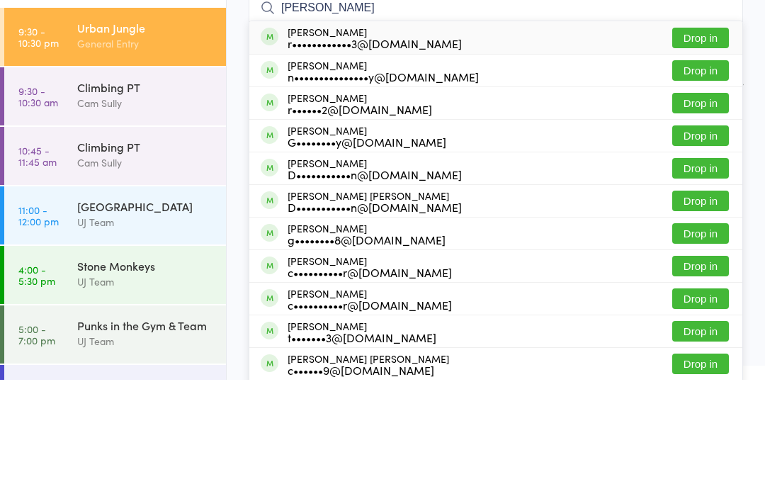
click at [693, 279] on button "Drop in" at bounding box center [700, 289] width 57 height 21
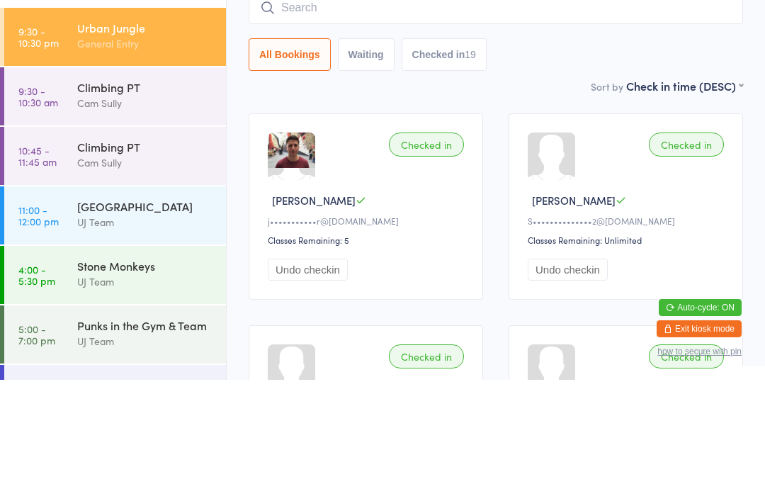
scroll to position [121, 0]
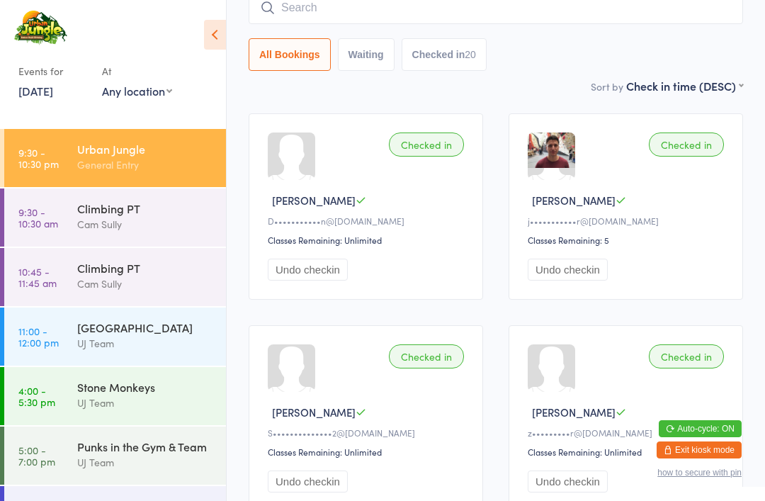
click at [152, 458] on div "UJ Team" at bounding box center [145, 462] width 137 height 16
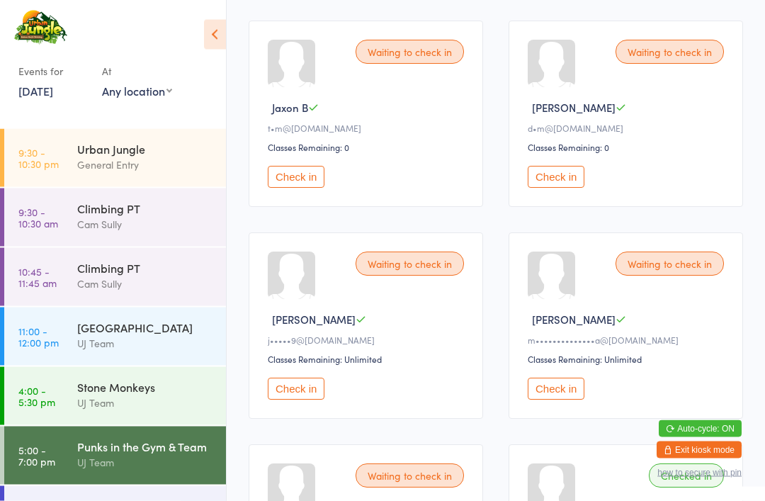
scroll to position [436, 0]
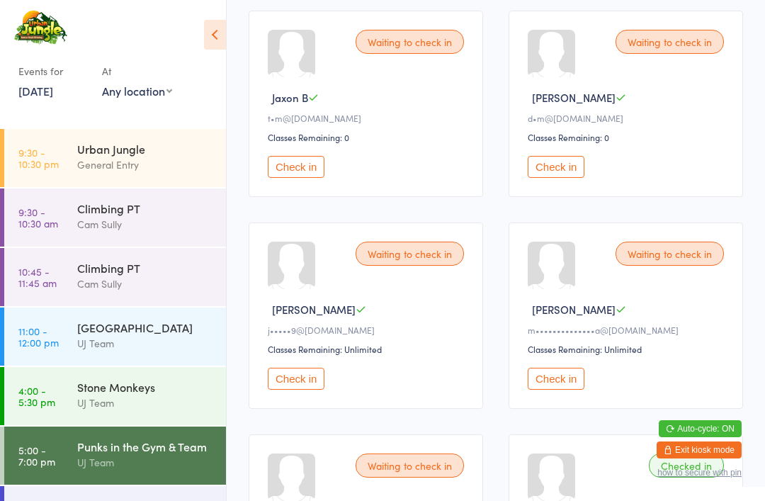
click at [300, 390] on button "Check in" at bounding box center [296, 379] width 57 height 22
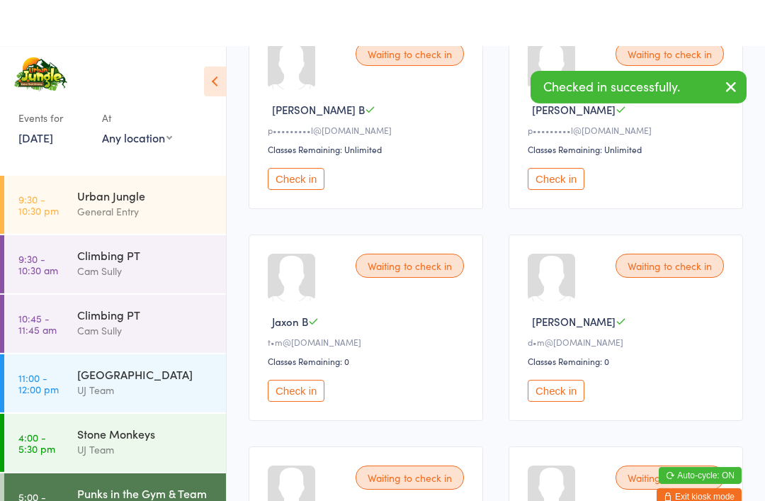
scroll to position [0, 0]
